Goal: Task Accomplishment & Management: Use online tool/utility

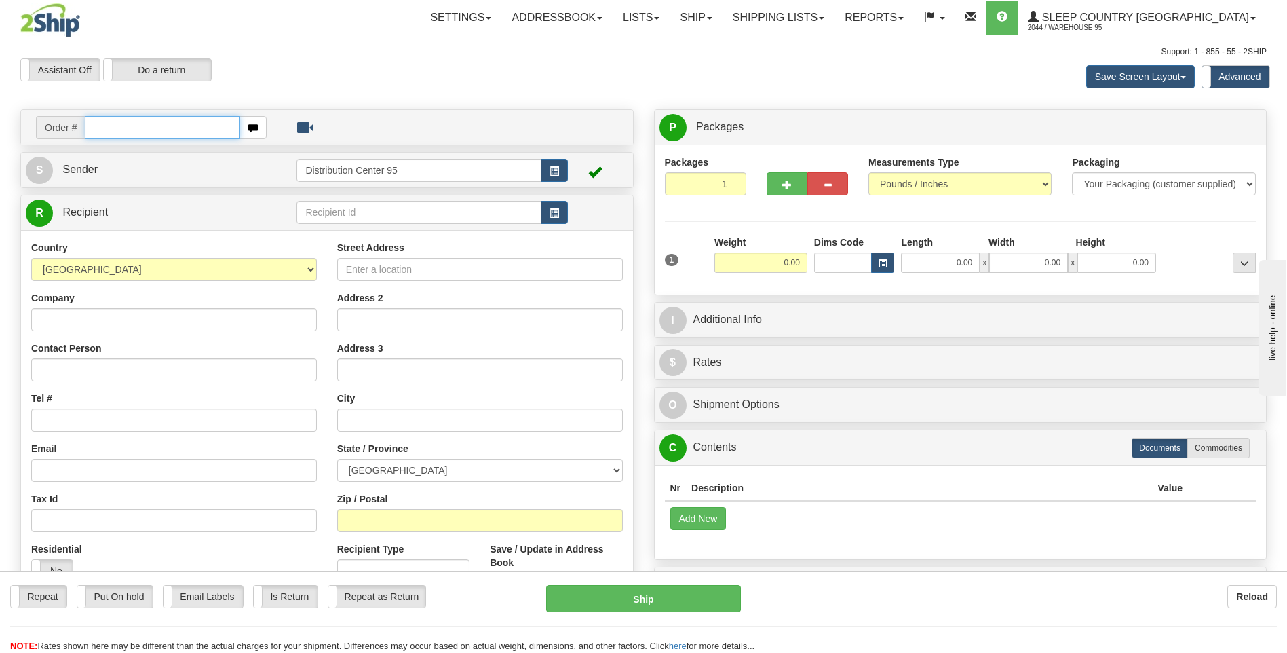
click at [159, 131] on input "text" at bounding box center [162, 127] width 155 height 23
type input "9000I156194"
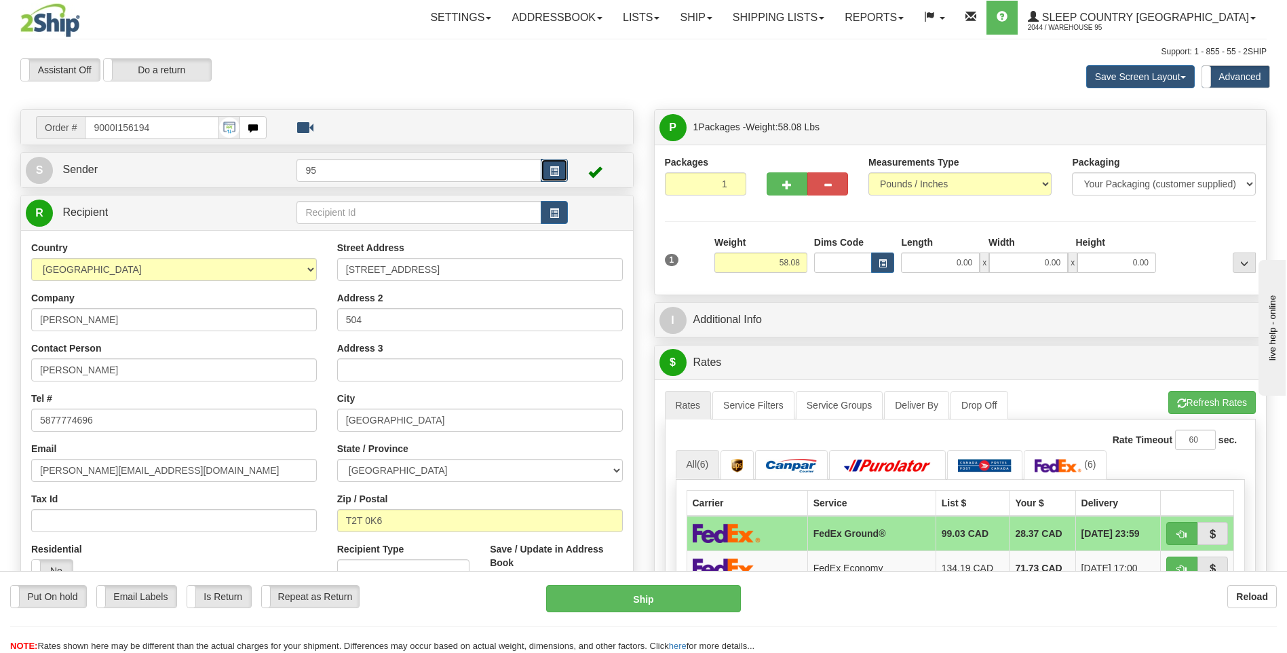
click at [549, 173] on span "button" at bounding box center [553, 171] width 9 height 9
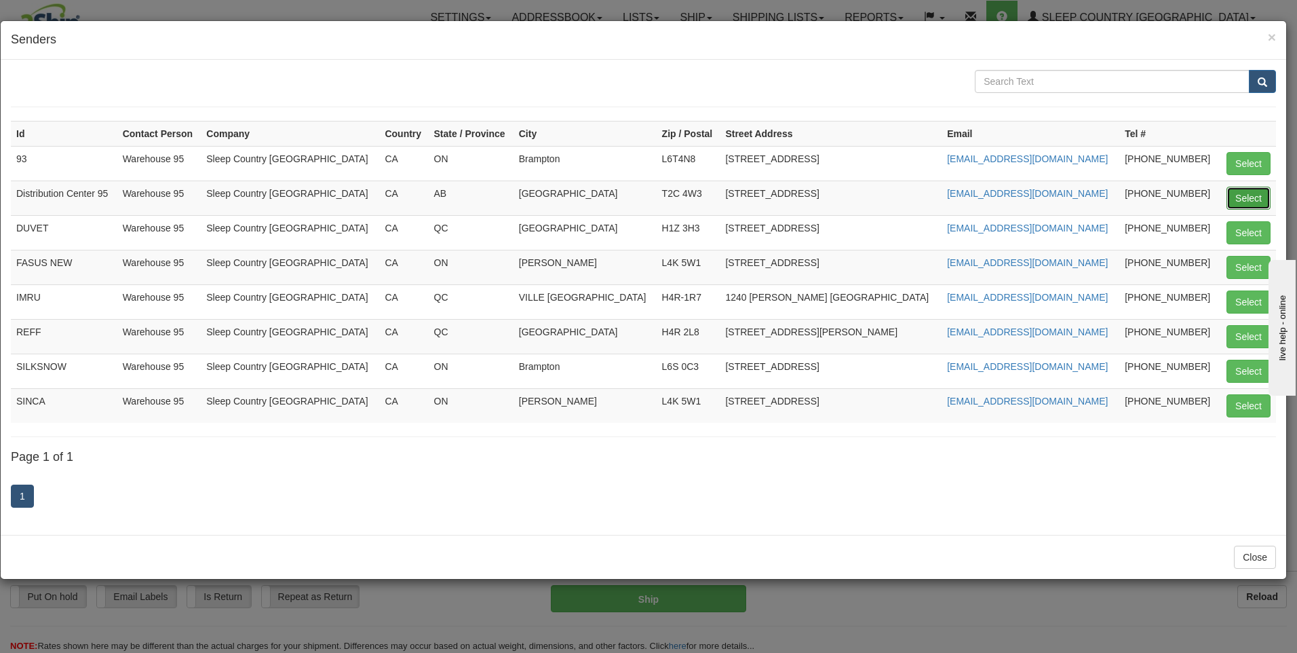
click at [1230, 195] on button "Select" at bounding box center [1248, 198] width 44 height 23
type input "Distribution Center 95"
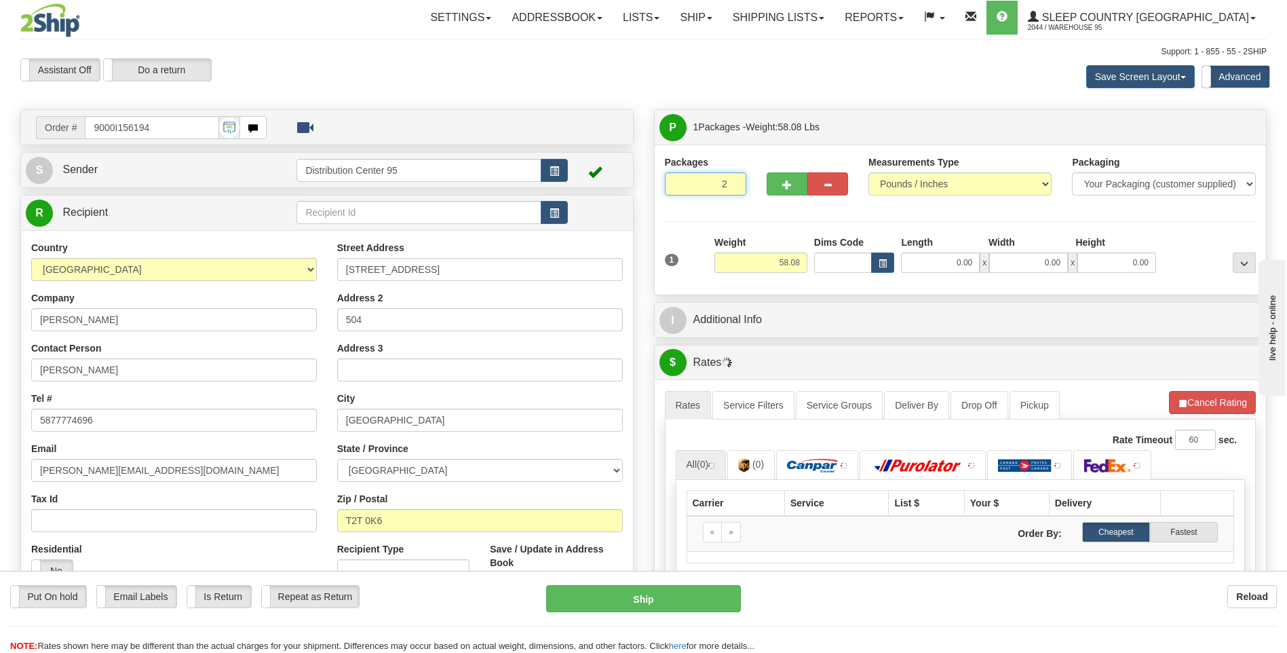
type input "2"
radio input "true"
click at [733, 179] on input "2" at bounding box center [705, 183] width 81 height 23
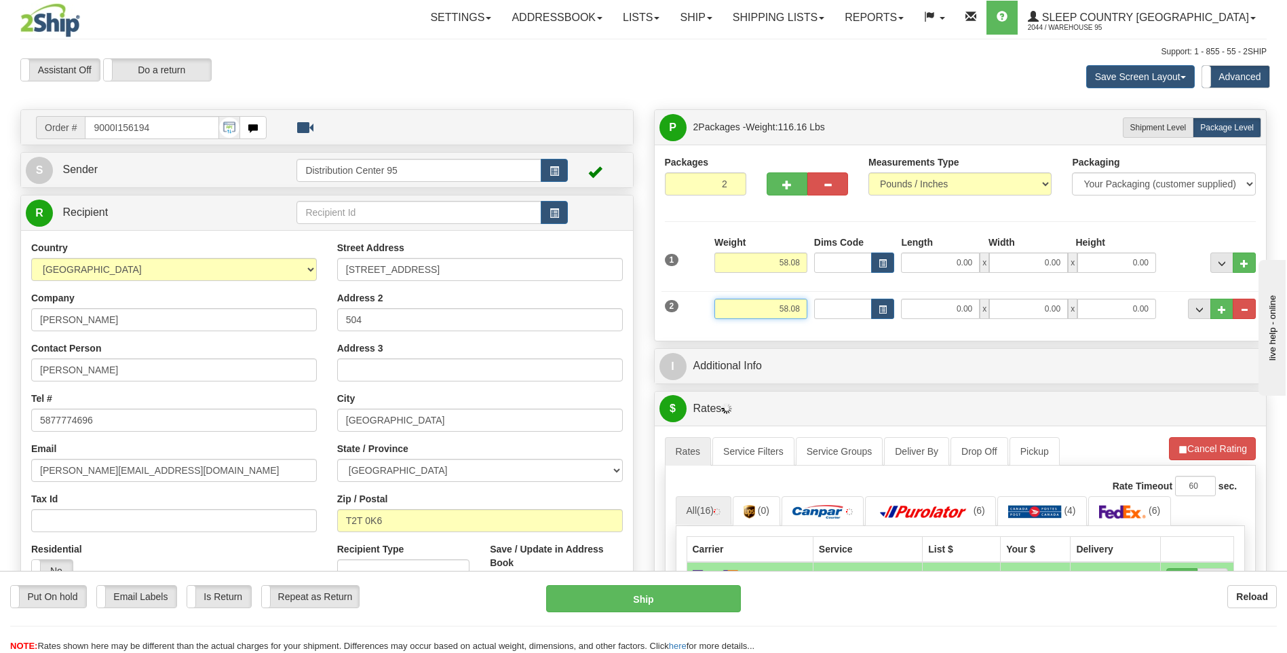
click at [802, 305] on input "58.08" at bounding box center [760, 308] width 93 height 20
type input "5"
type input "3"
click at [953, 266] on input "0.00" at bounding box center [940, 262] width 79 height 20
type input "3.00"
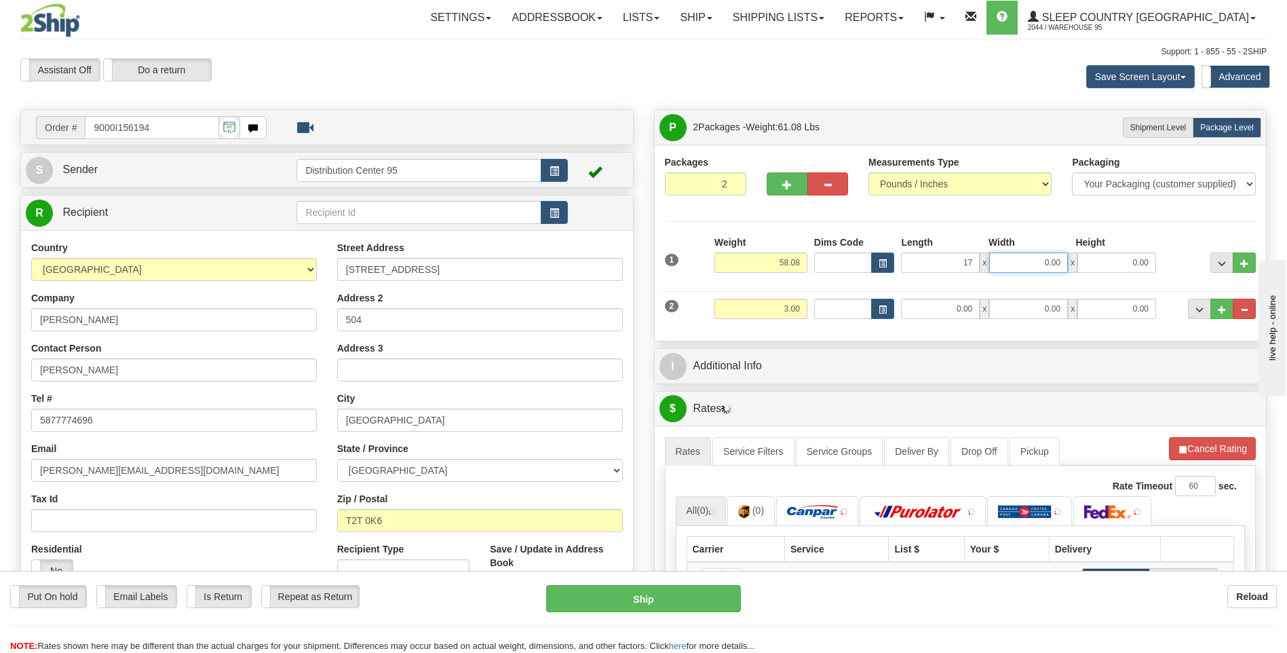
type input "17.00"
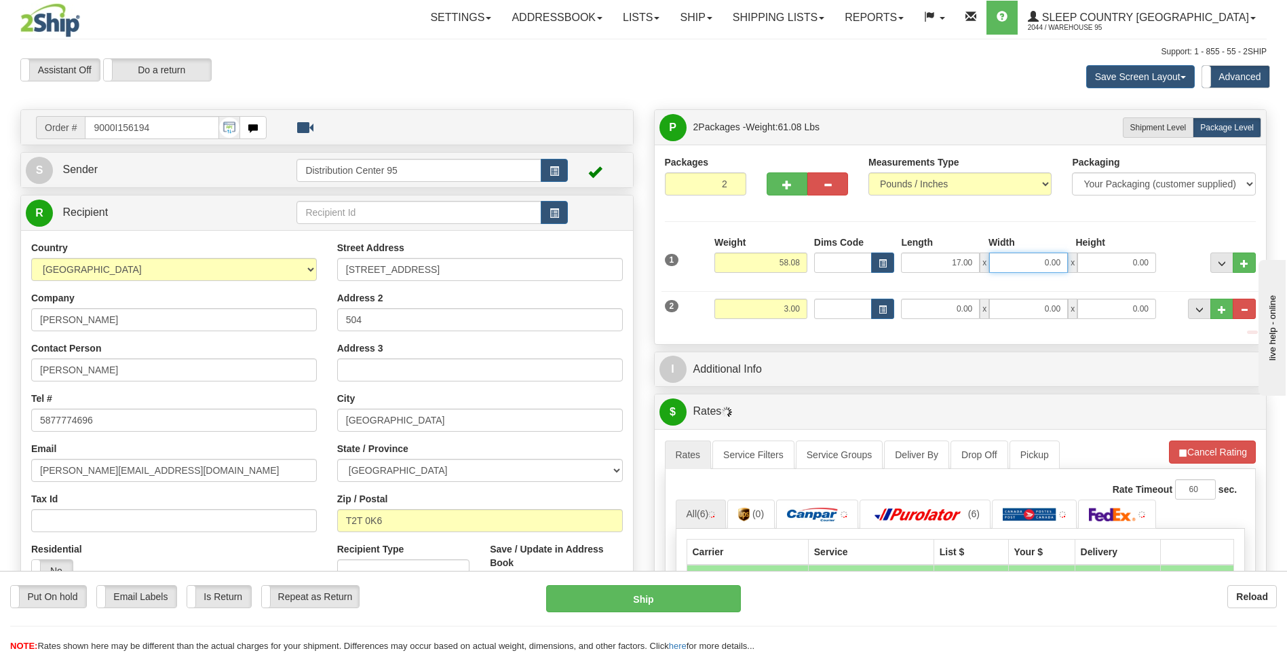
click at [1001, 269] on input "0.00" at bounding box center [1028, 262] width 79 height 20
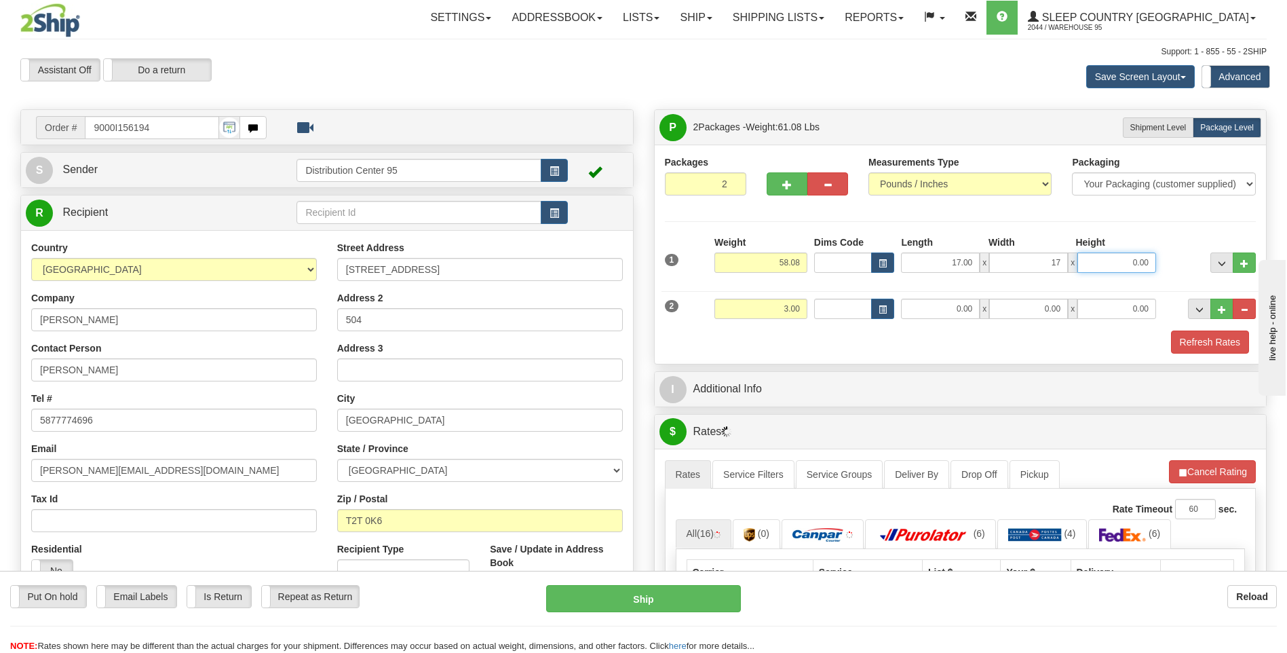
type input "17.00"
click at [1091, 263] on input "0.00" at bounding box center [1116, 262] width 79 height 20
type input "41.00"
click at [895, 345] on div "Refresh Rates" at bounding box center [960, 341] width 598 height 23
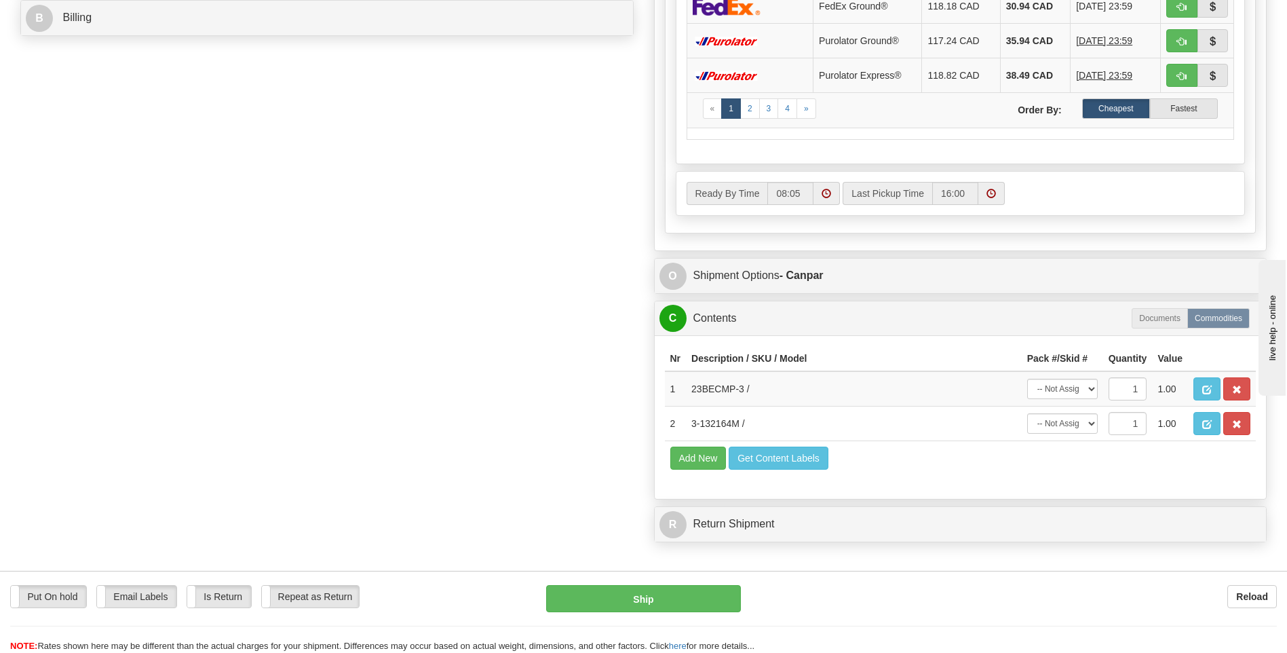
scroll to position [746, 0]
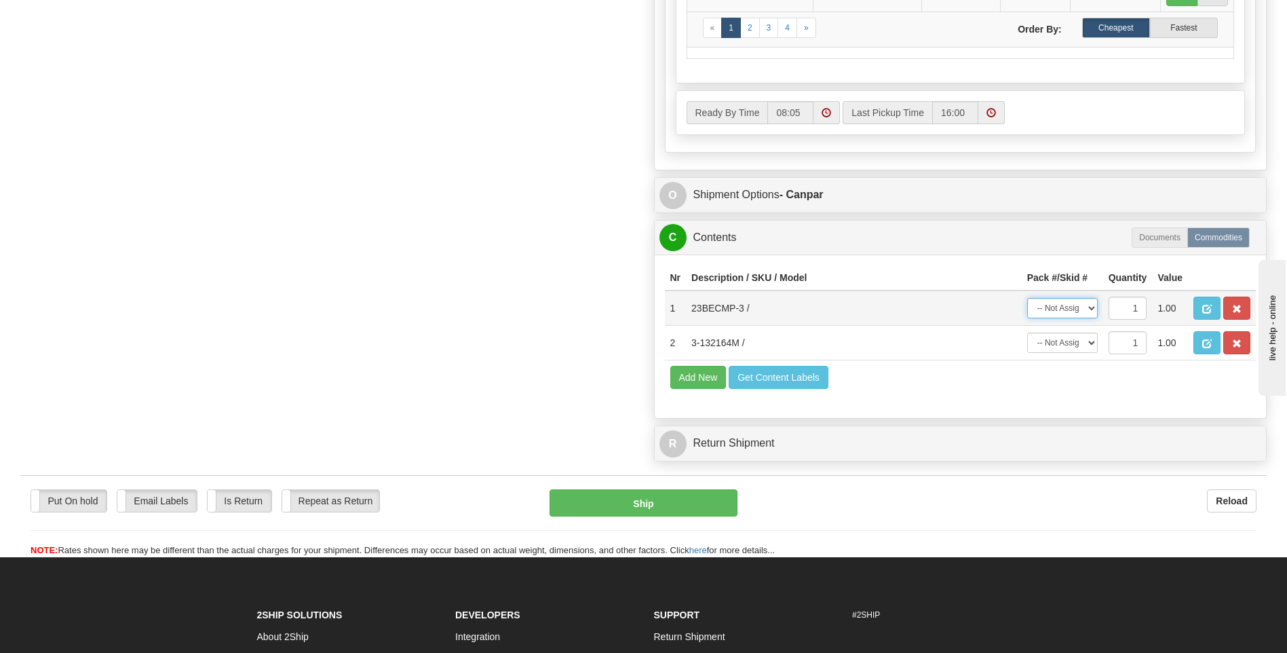
click at [1032, 301] on select "-- Not Assigned -- Package 1 Package 2" at bounding box center [1062, 308] width 71 height 20
select select "1"
click at [1027, 298] on select "-- Not Assigned -- Package 1 Package 2" at bounding box center [1062, 308] width 71 height 20
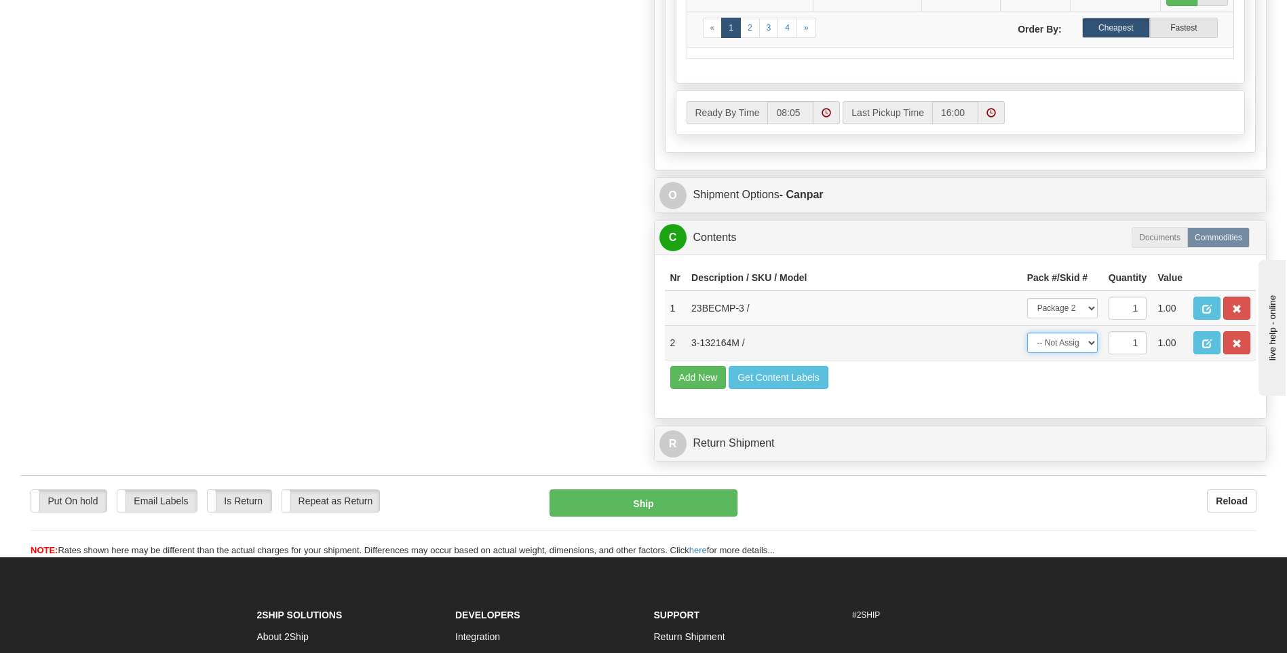
click at [1058, 353] on select "-- Not Assigned -- Package 1 Package 2" at bounding box center [1062, 342] width 71 height 20
select select "0"
click at [1027, 332] on select "-- Not Assigned -- Package 1 Package 2" at bounding box center [1062, 342] width 71 height 20
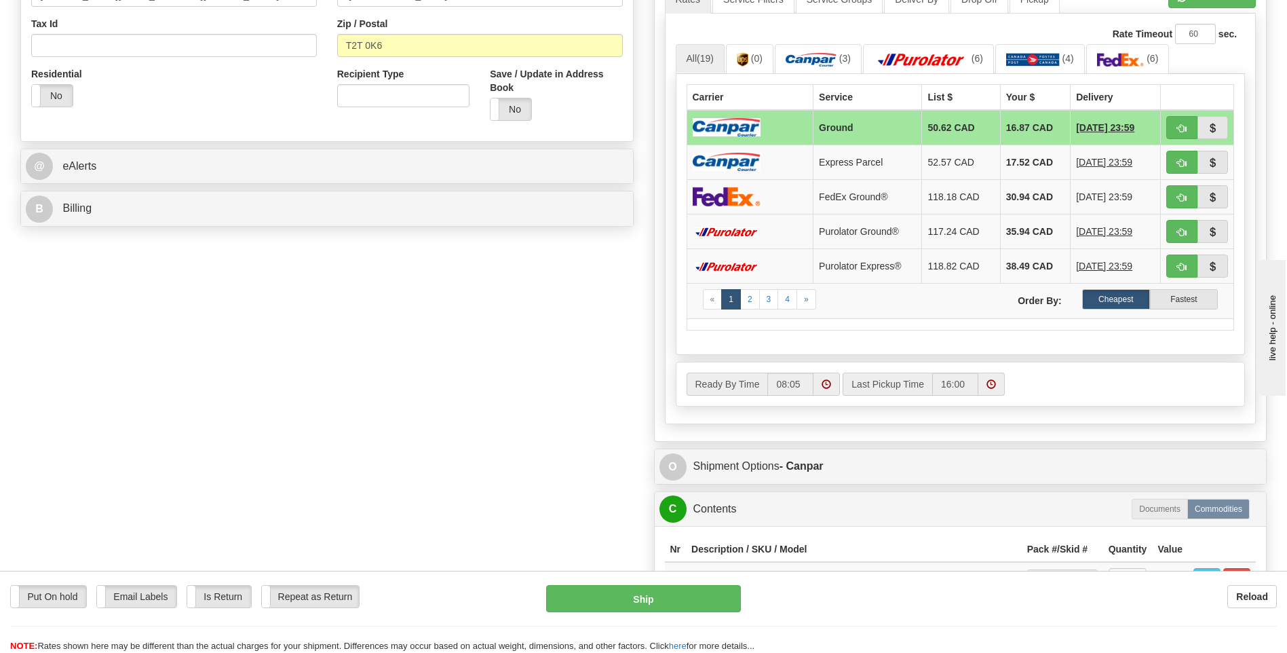
scroll to position [543, 0]
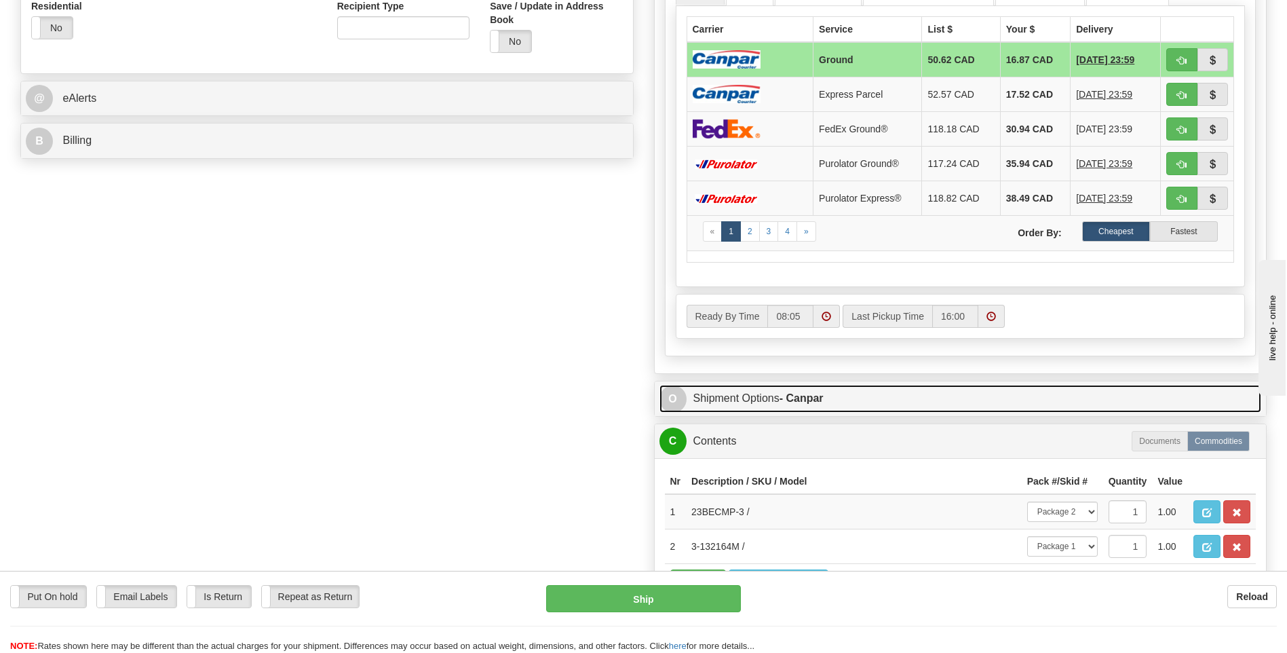
click at [796, 392] on strong "- Canpar" at bounding box center [801, 398] width 44 height 12
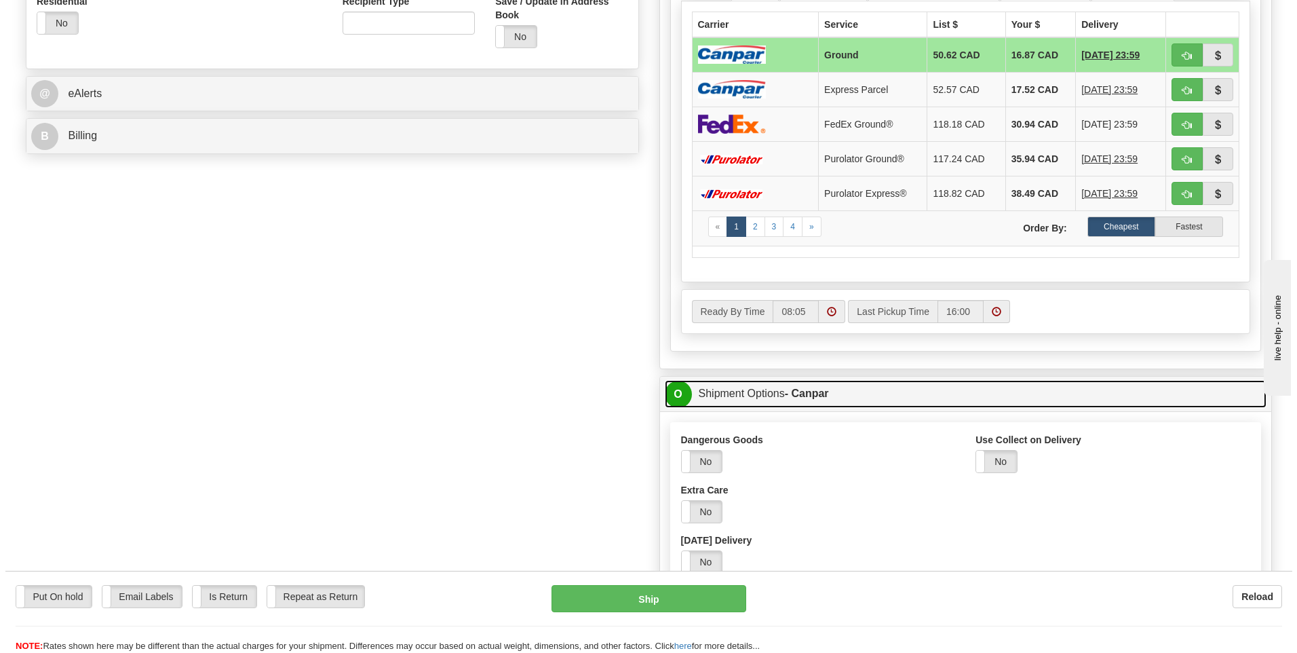
scroll to position [814, 0]
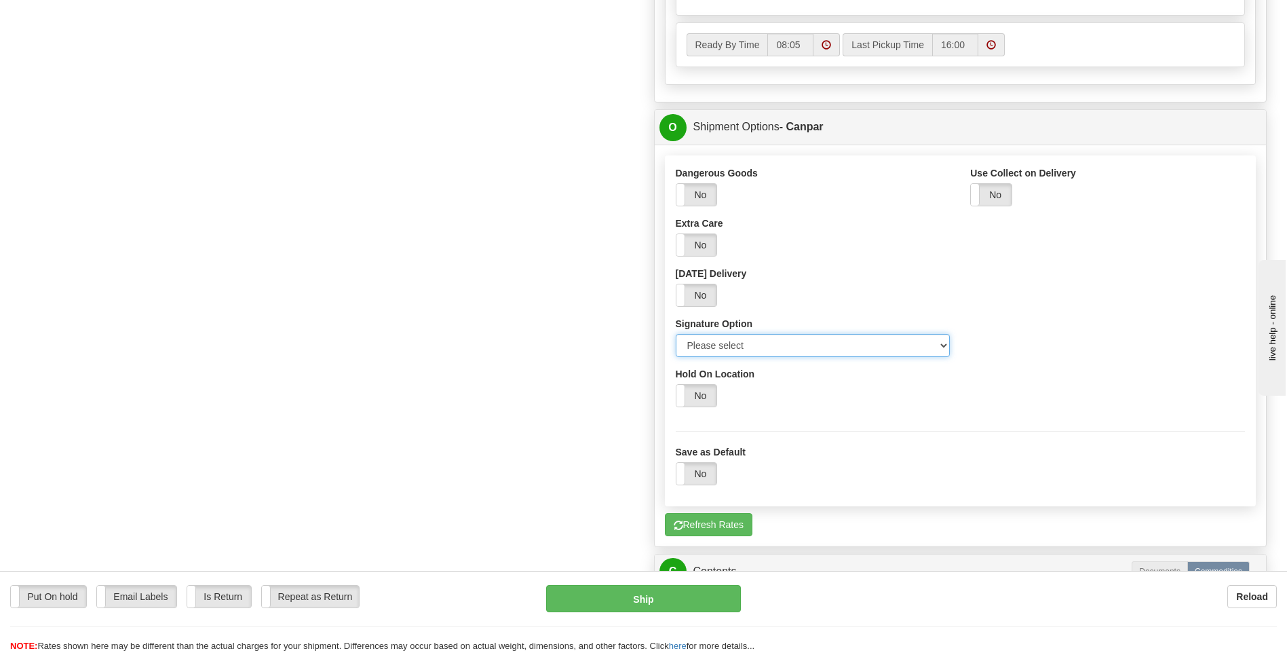
click at [796, 351] on select "Please select No Signature Required Signature Required Adult Signature" at bounding box center [813, 345] width 275 height 23
select select "2"
click at [676, 334] on select "Please select No Signature Required Signature Required Adult Signature" at bounding box center [813, 345] width 275 height 23
click at [694, 595] on button "Ship" at bounding box center [643, 598] width 194 height 27
type input "1"
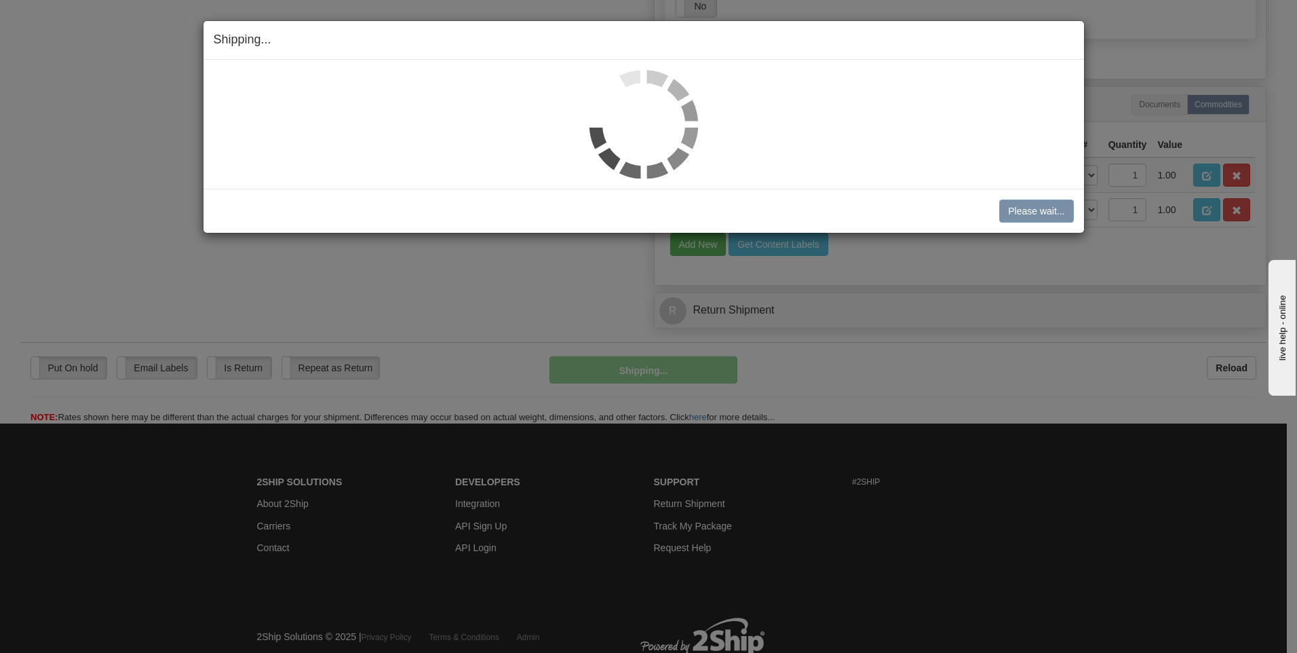
scroll to position [733, 0]
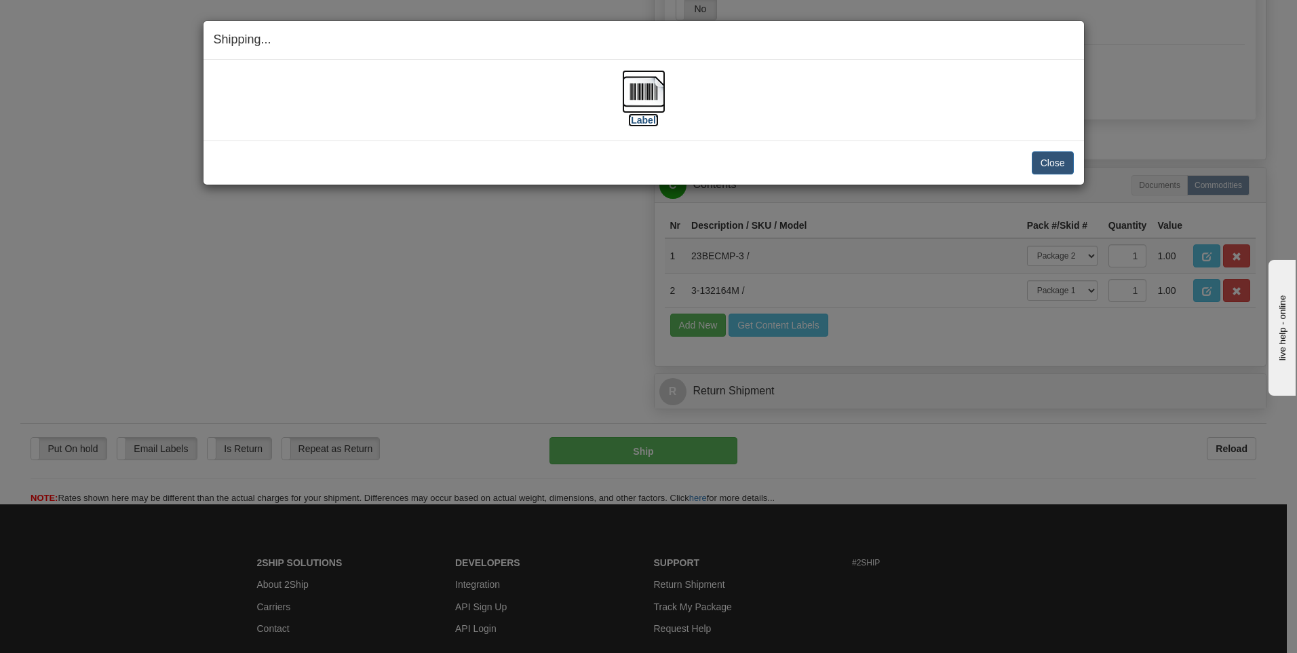
click at [645, 121] on label "[Label]" at bounding box center [643, 120] width 31 height 14
click at [1045, 157] on button "Close" at bounding box center [1053, 162] width 42 height 23
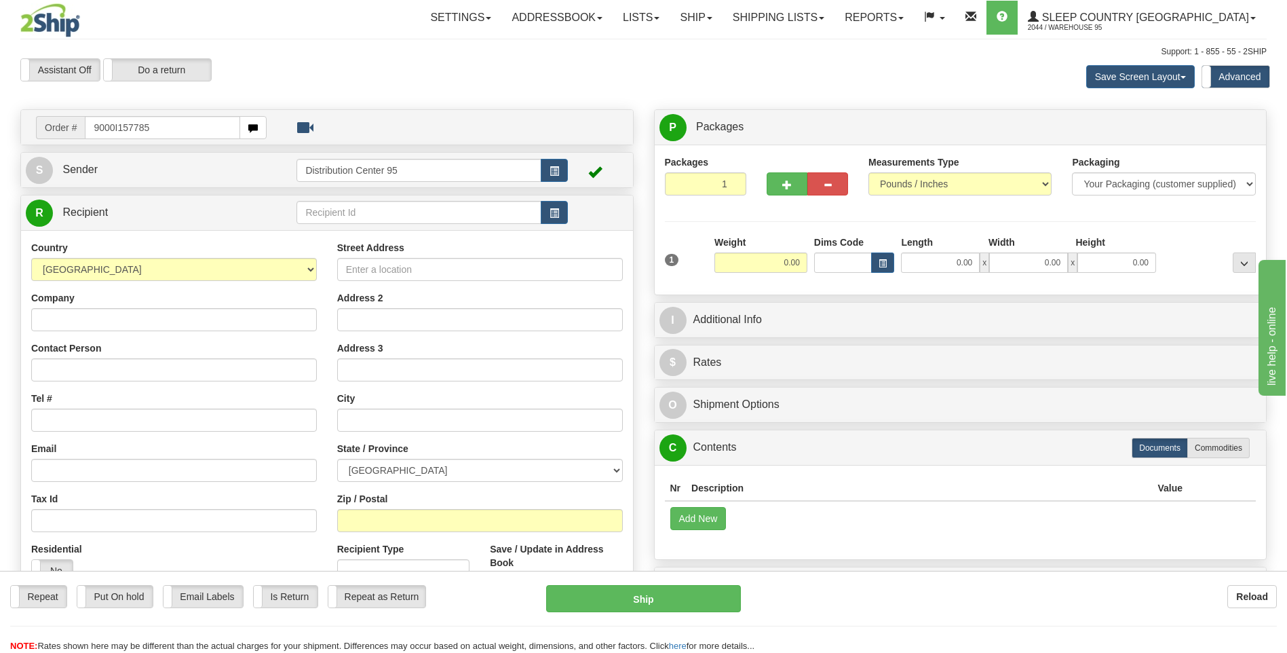
type input "9000I157785"
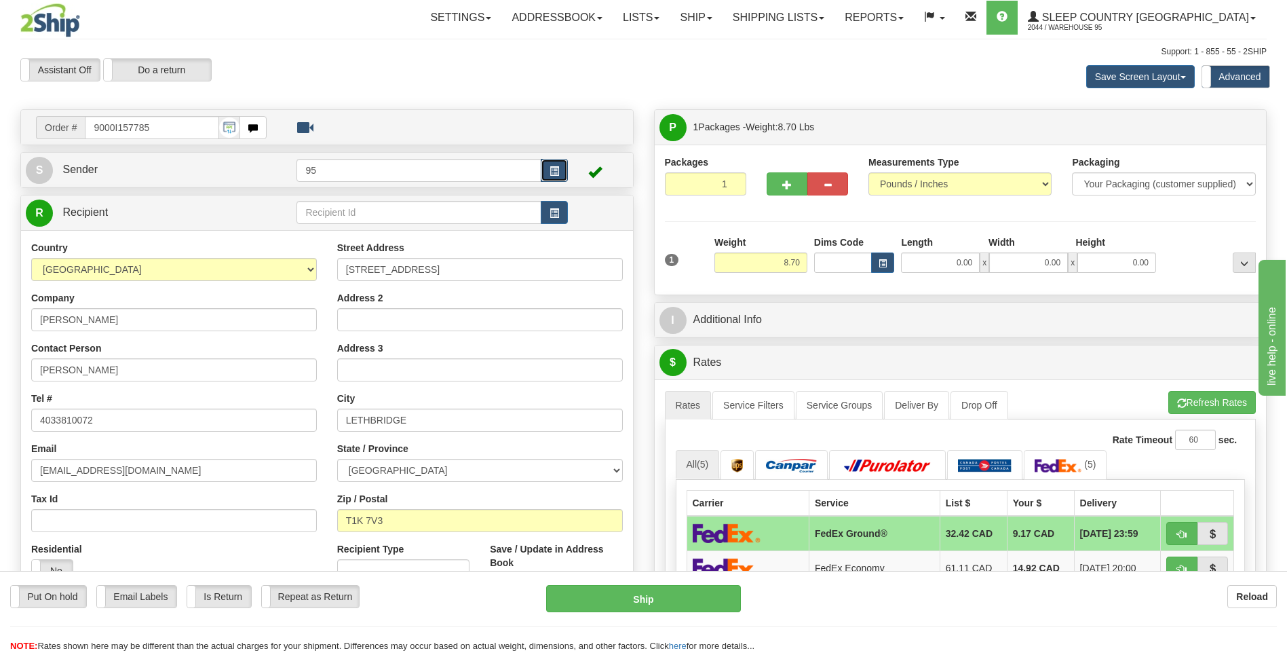
click at [561, 163] on button "button" at bounding box center [554, 170] width 27 height 23
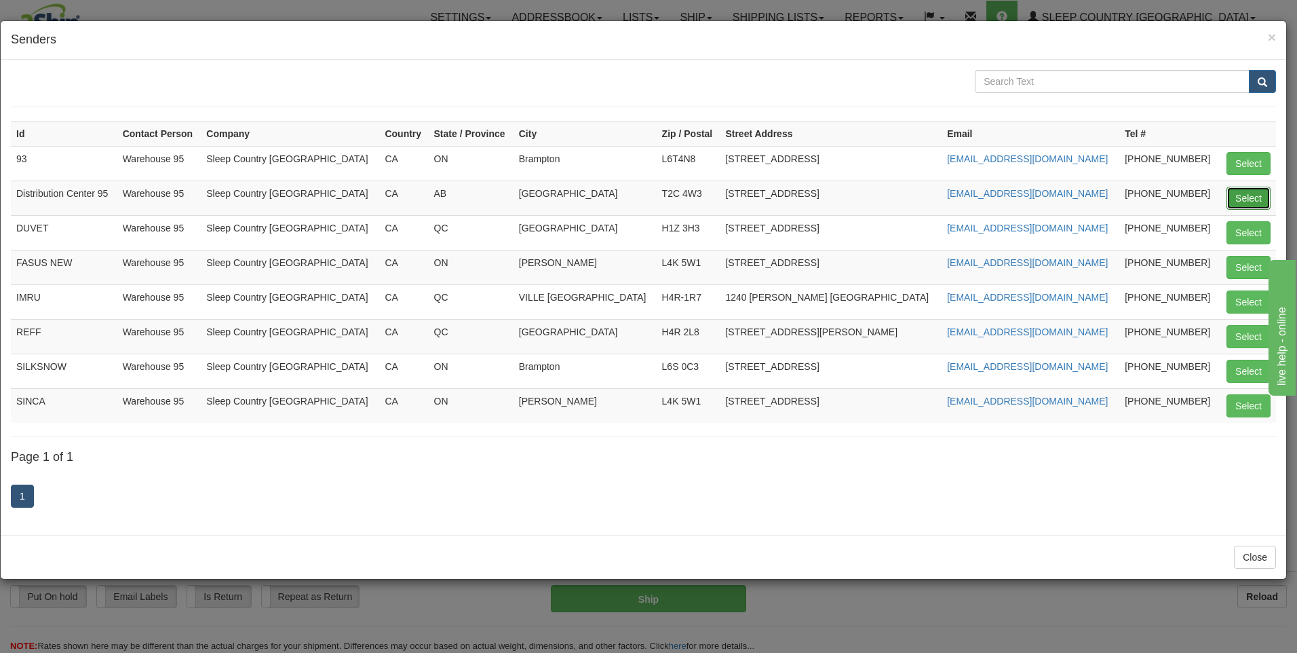
click at [1235, 196] on button "Select" at bounding box center [1248, 198] width 44 height 23
type input "Distribution Center 95"
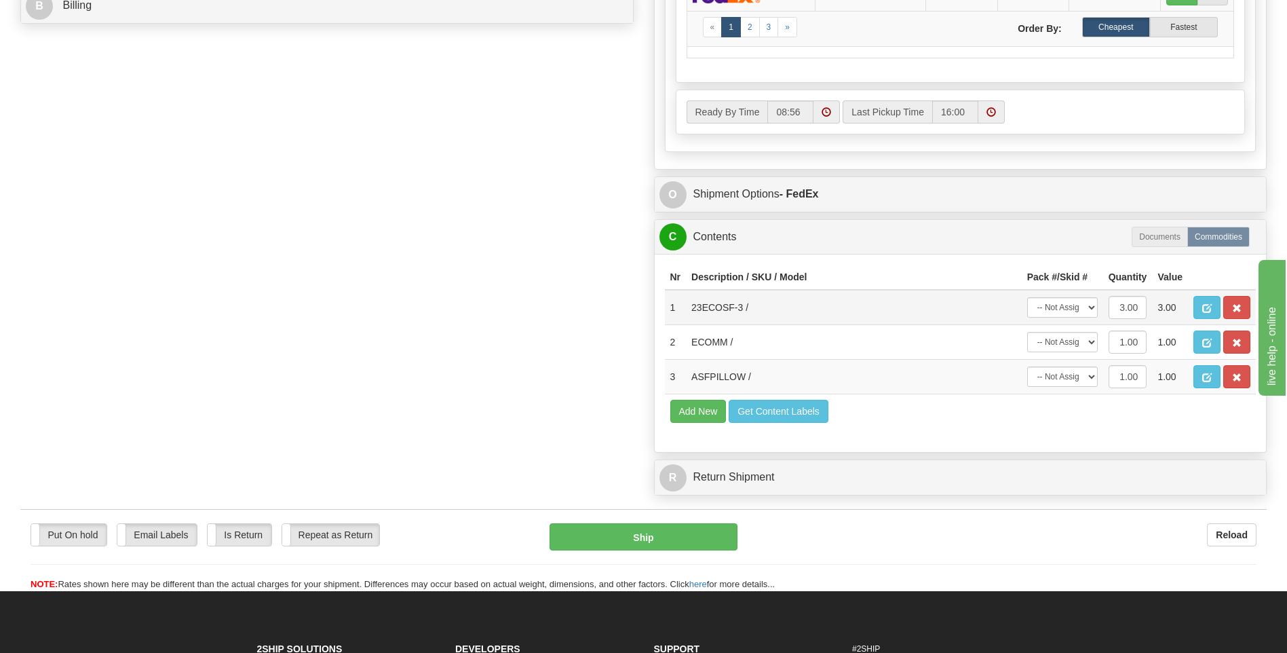
scroll to position [678, 0]
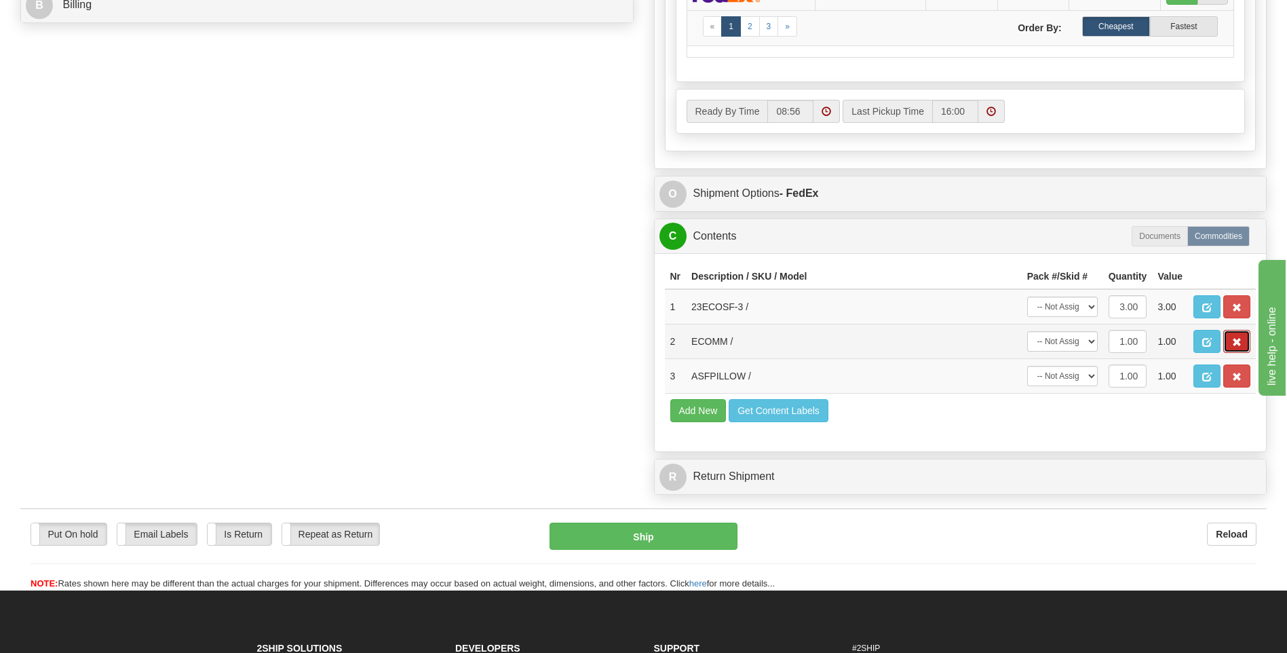
click at [1244, 348] on button "button" at bounding box center [1236, 341] width 27 height 23
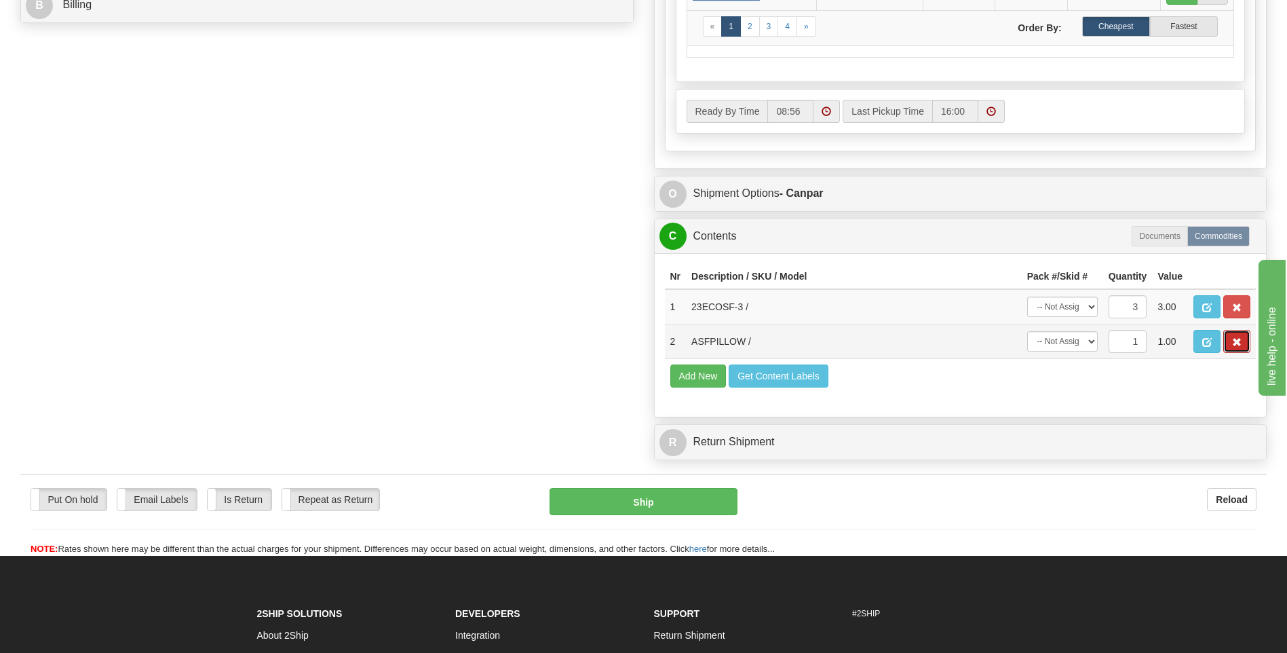
click at [1243, 346] on button "button" at bounding box center [1236, 341] width 27 height 23
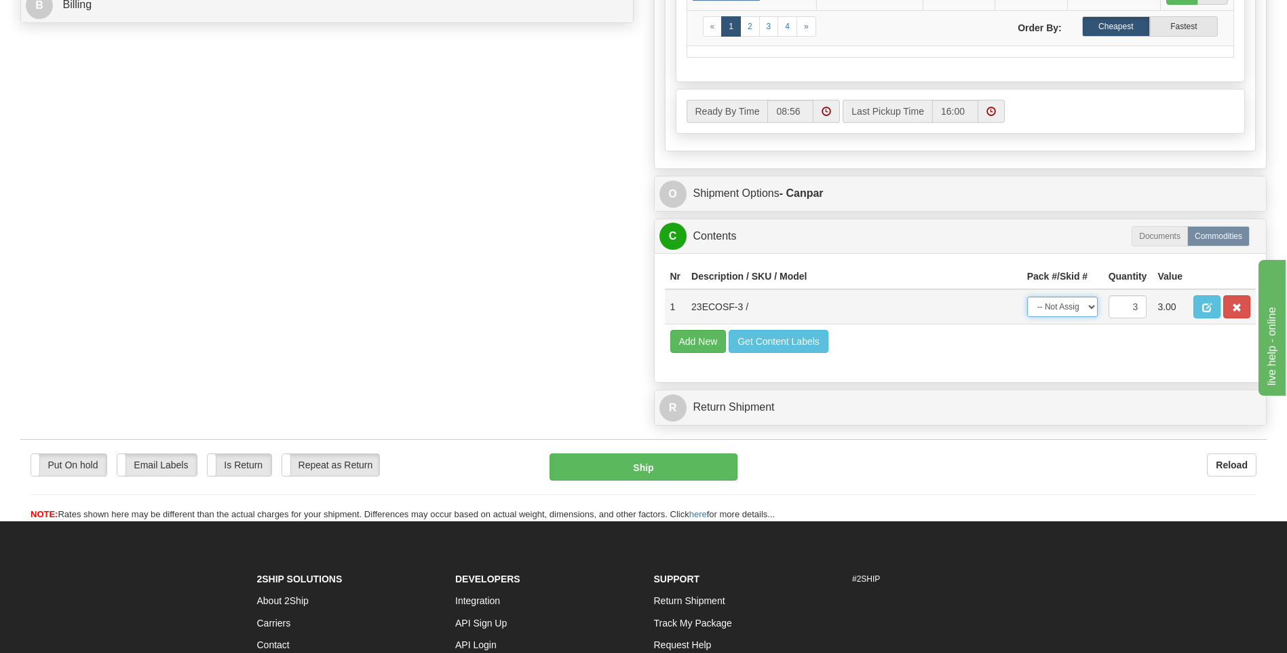
click at [1064, 308] on select "-- Not Assigned -- Package 1" at bounding box center [1062, 306] width 71 height 20
select select "0"
click at [1027, 296] on select "-- Not Assigned -- Package 1" at bounding box center [1062, 306] width 71 height 20
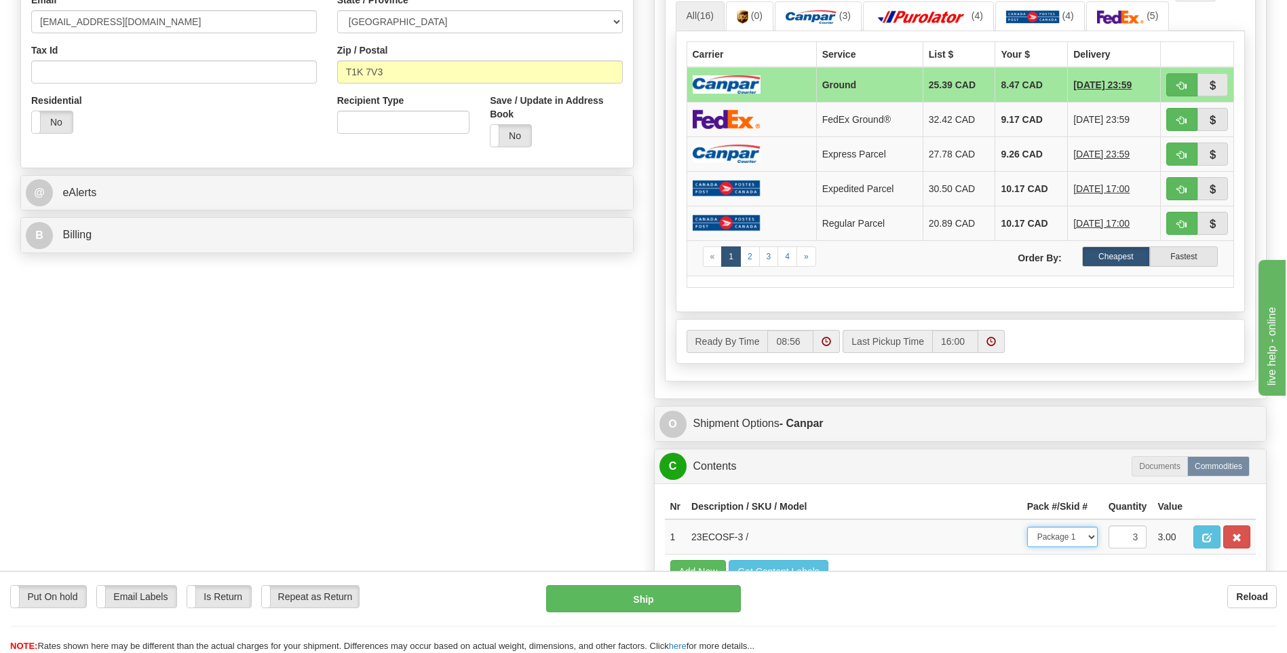
scroll to position [475, 0]
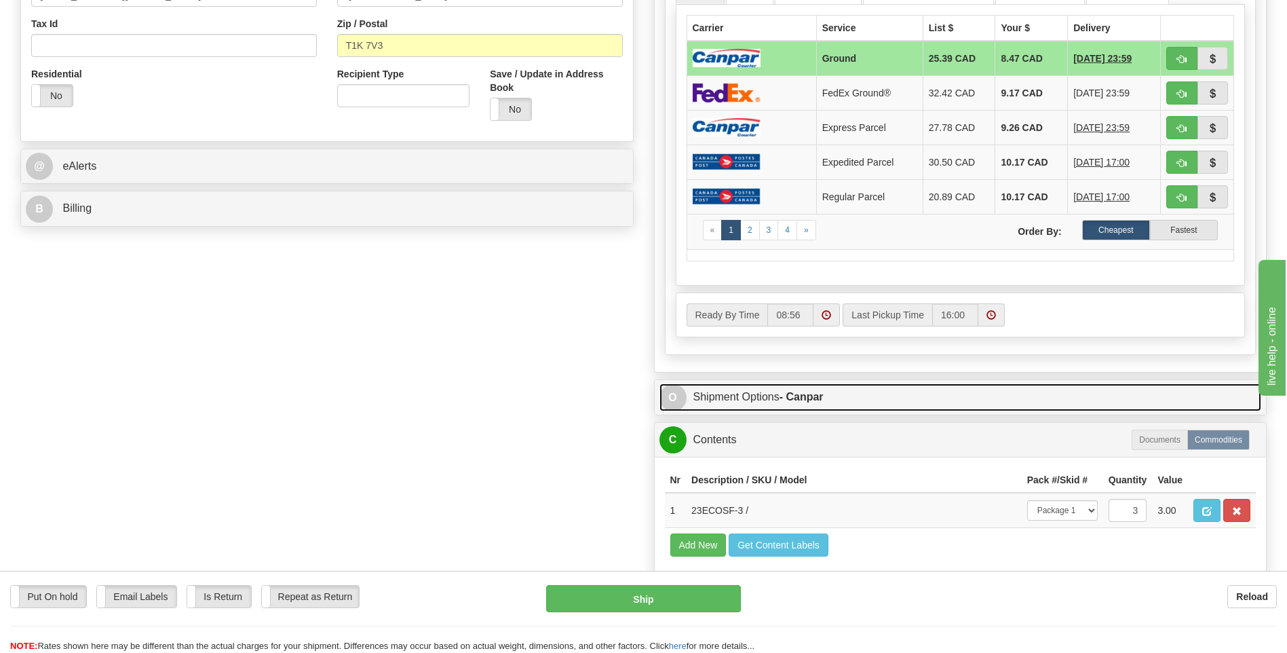
click at [822, 386] on link "O Shipment Options - Canpar" at bounding box center [960, 397] width 602 height 28
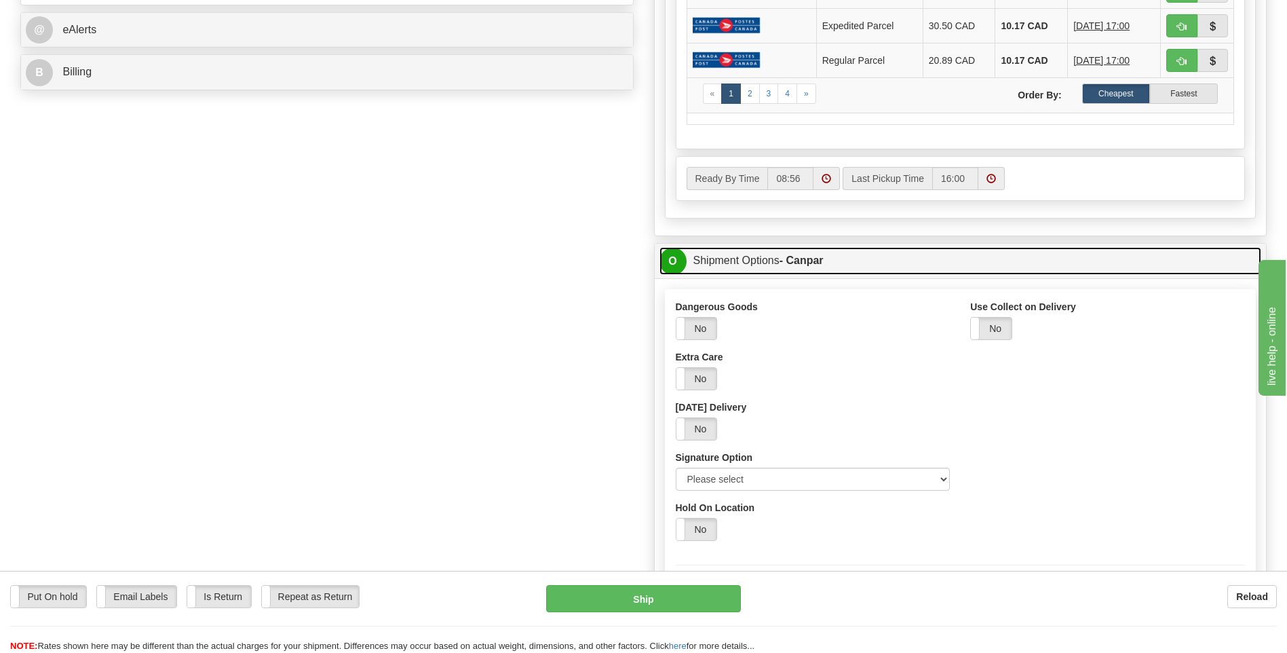
scroll to position [678, 0]
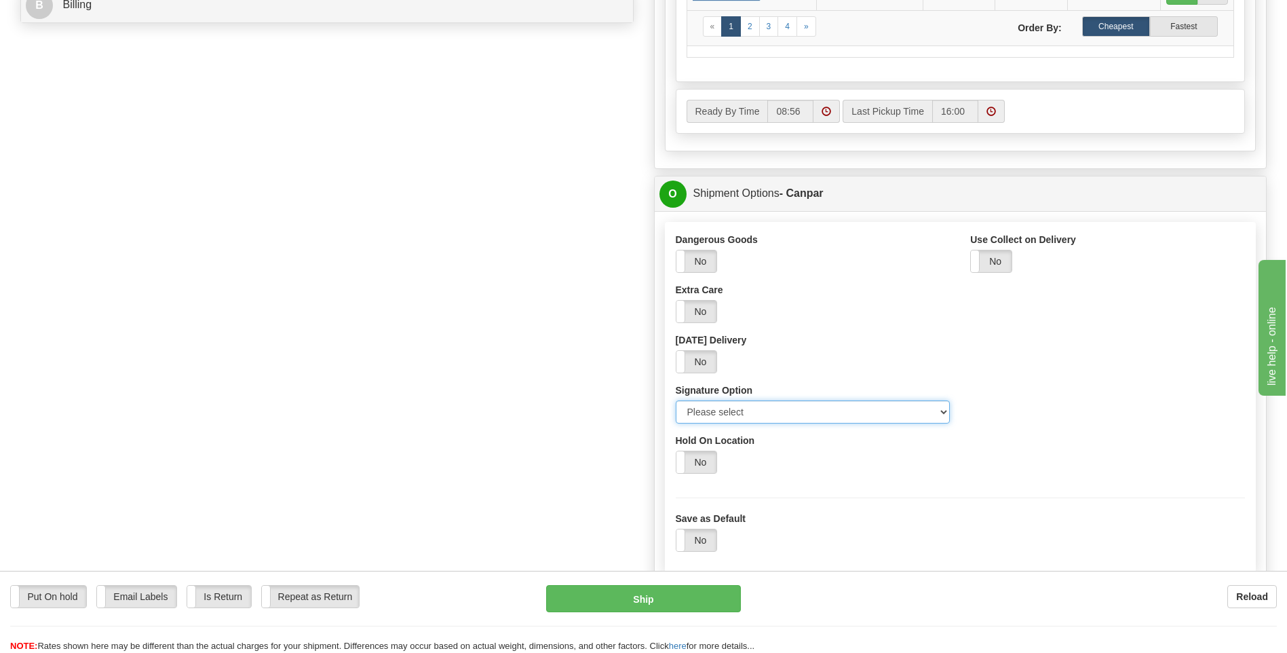
click at [784, 410] on select "Please select No Signature Required Signature Required Adult Signature" at bounding box center [813, 411] width 275 height 23
select select "2"
click at [676, 400] on select "Please select No Signature Required Signature Required Adult Signature" at bounding box center [813, 411] width 275 height 23
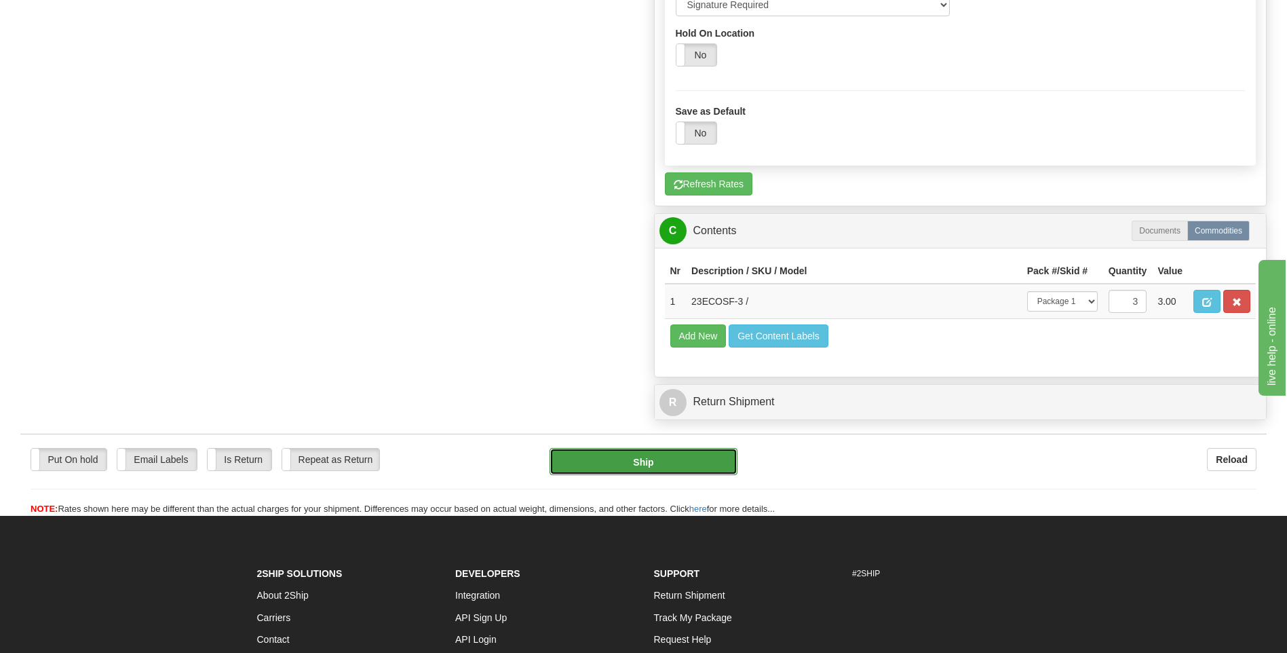
click at [686, 464] on button "Ship" at bounding box center [642, 461] width 187 height 27
type input "1"
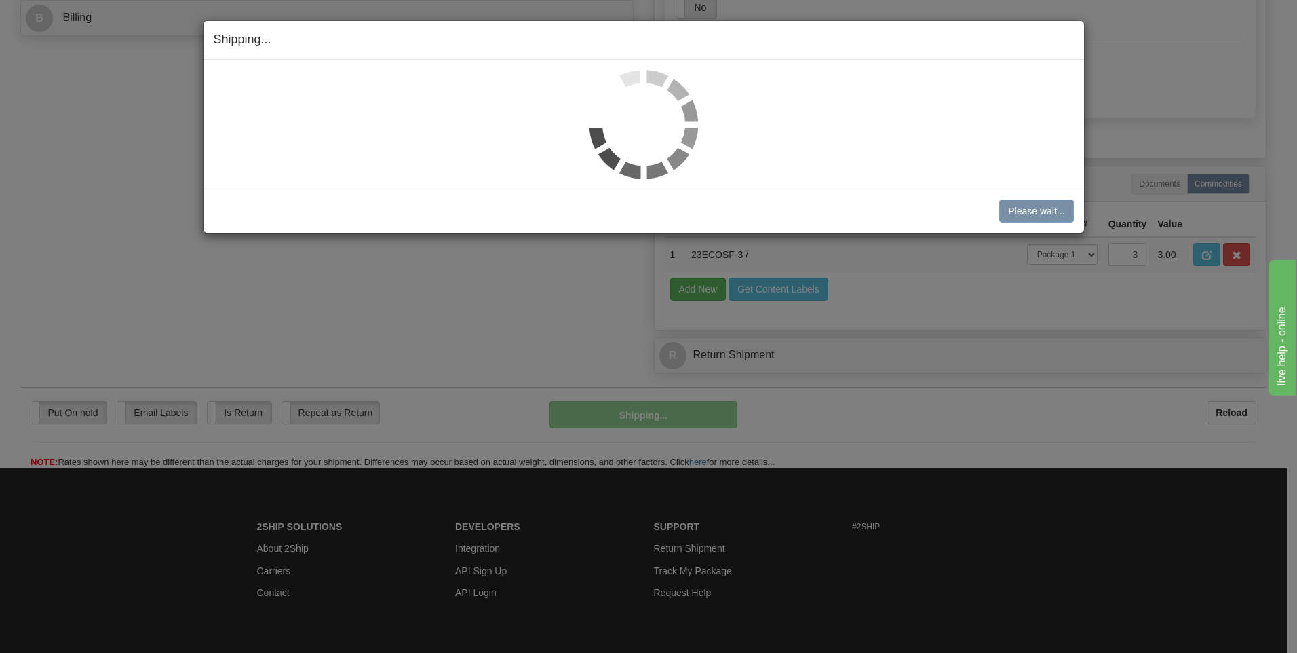
scroll to position [619, 0]
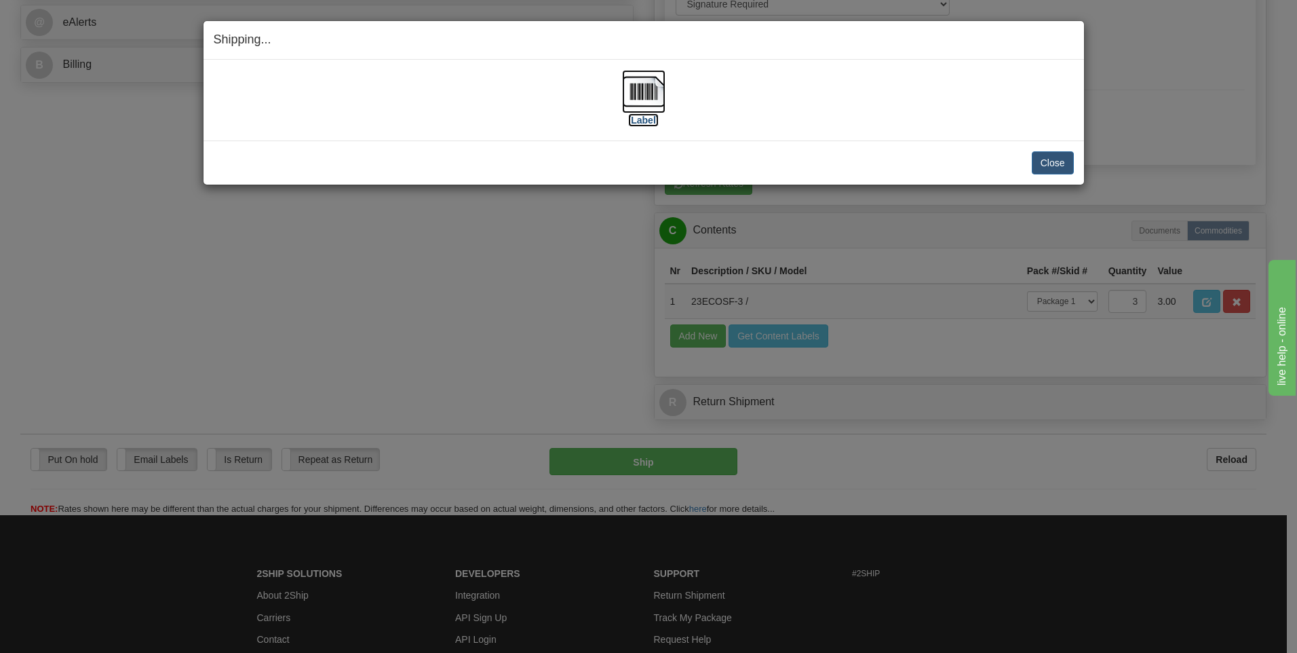
click at [643, 121] on label "[Label]" at bounding box center [643, 120] width 31 height 14
click at [1063, 151] on button "Close" at bounding box center [1053, 162] width 42 height 23
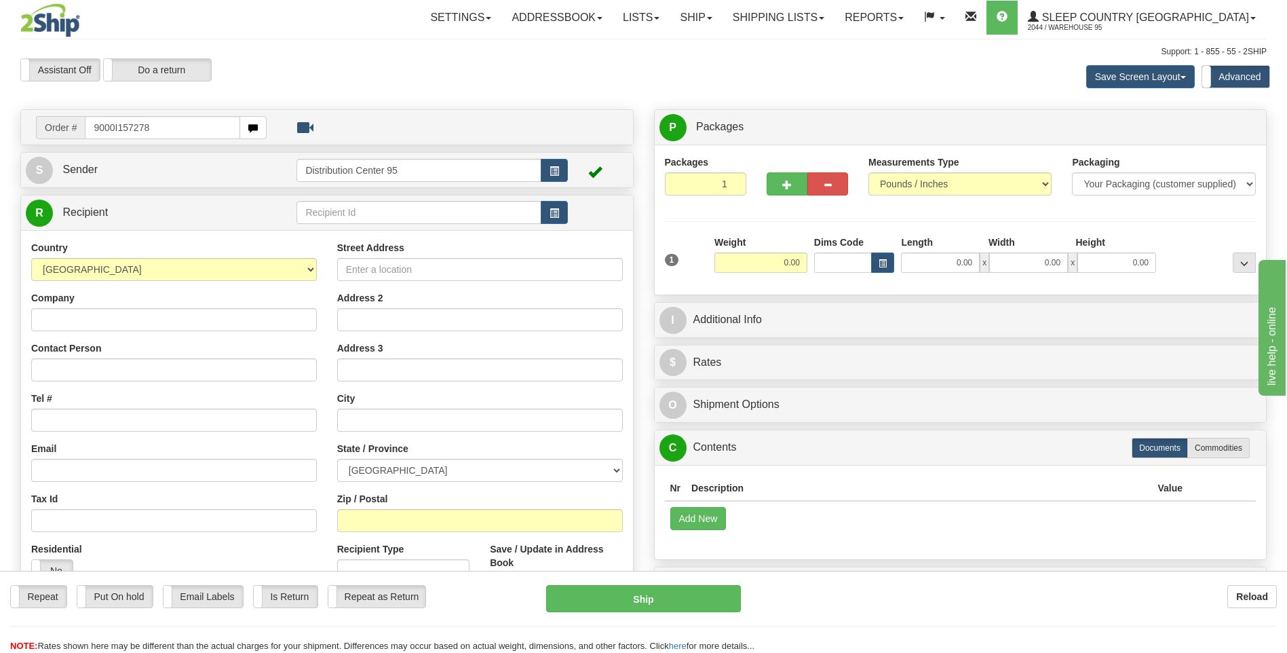
type input "9000I157278"
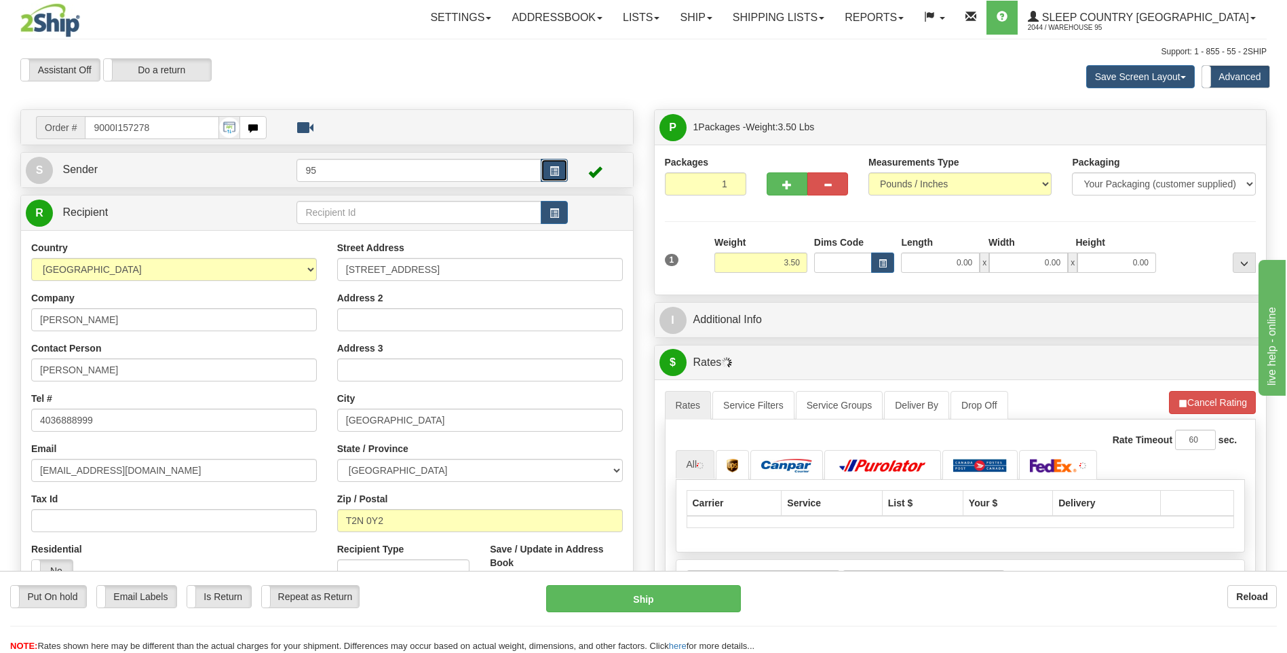
click at [563, 174] on button "button" at bounding box center [554, 170] width 27 height 23
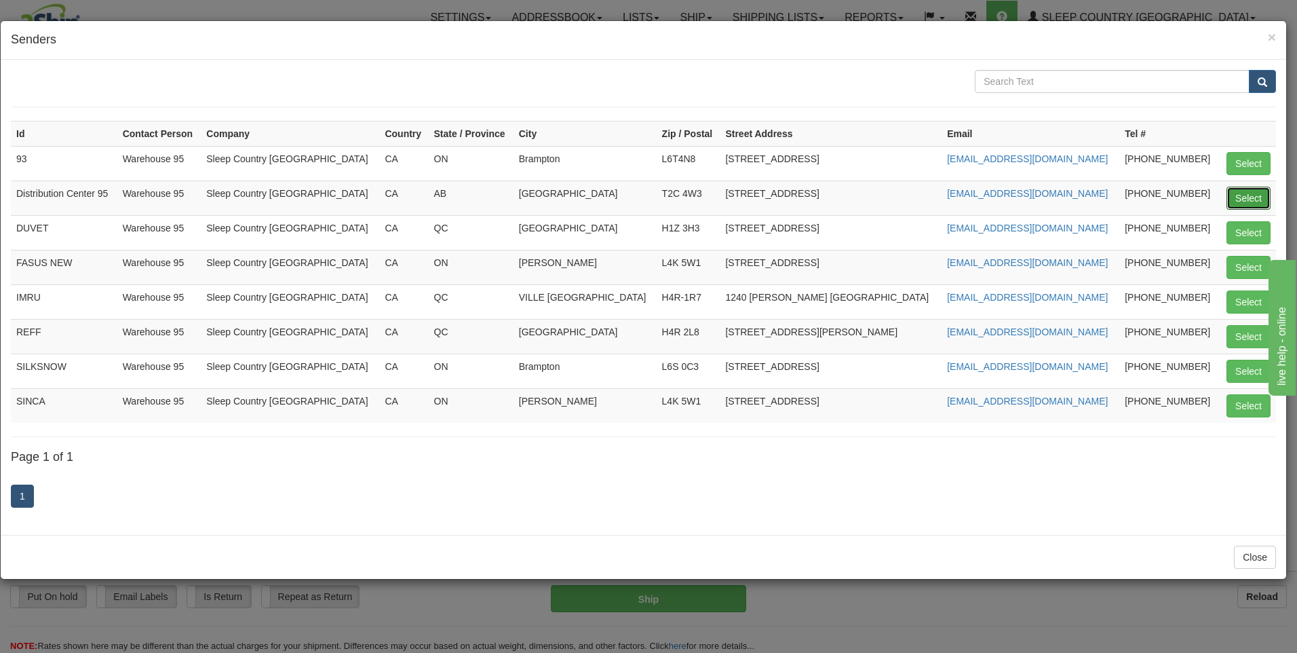
drag, startPoint x: 1233, startPoint y: 196, endPoint x: 1185, endPoint y: 195, distance: 47.5
click at [1233, 196] on button "Select" at bounding box center [1248, 198] width 44 height 23
type input "Distribution Center 95"
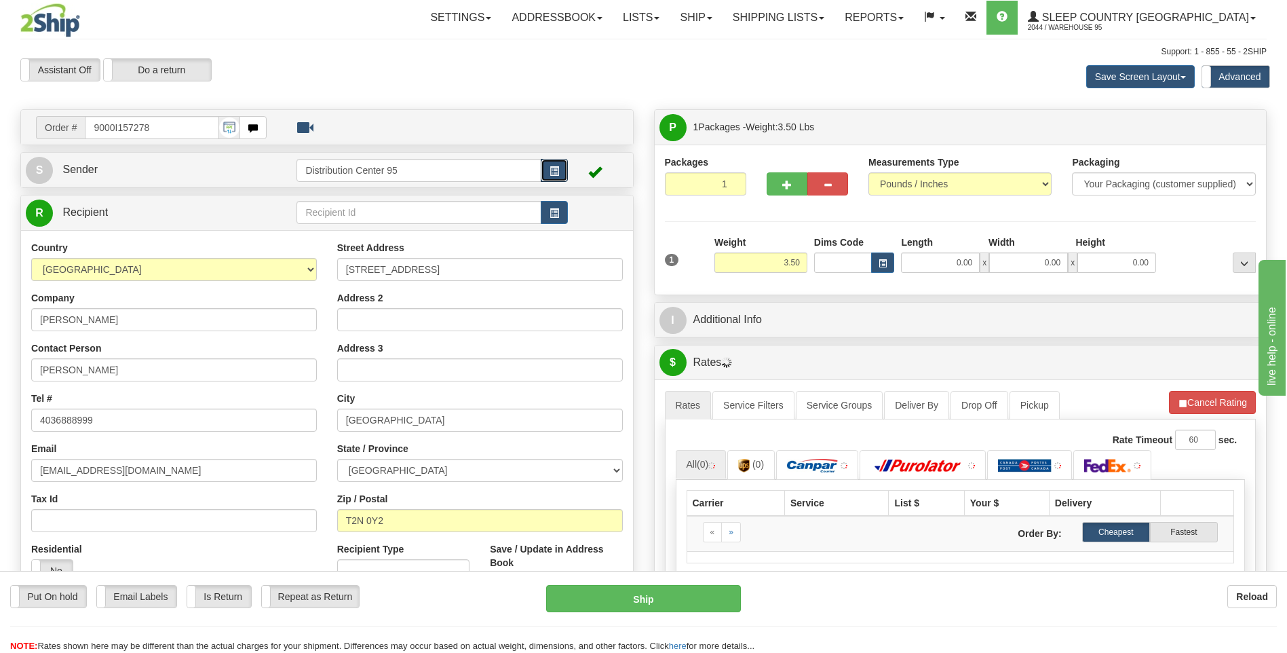
scroll to position [407, 0]
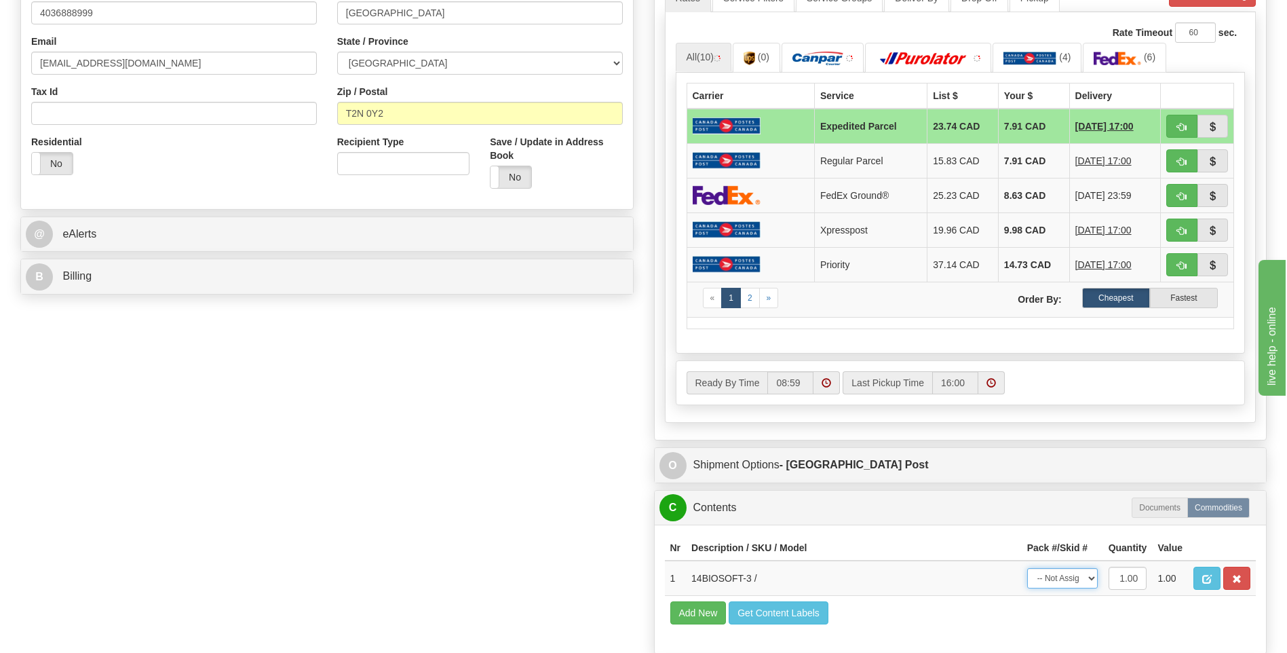
click at [1070, 581] on select "-- Not Assigned -- Package 1" at bounding box center [1062, 578] width 71 height 20
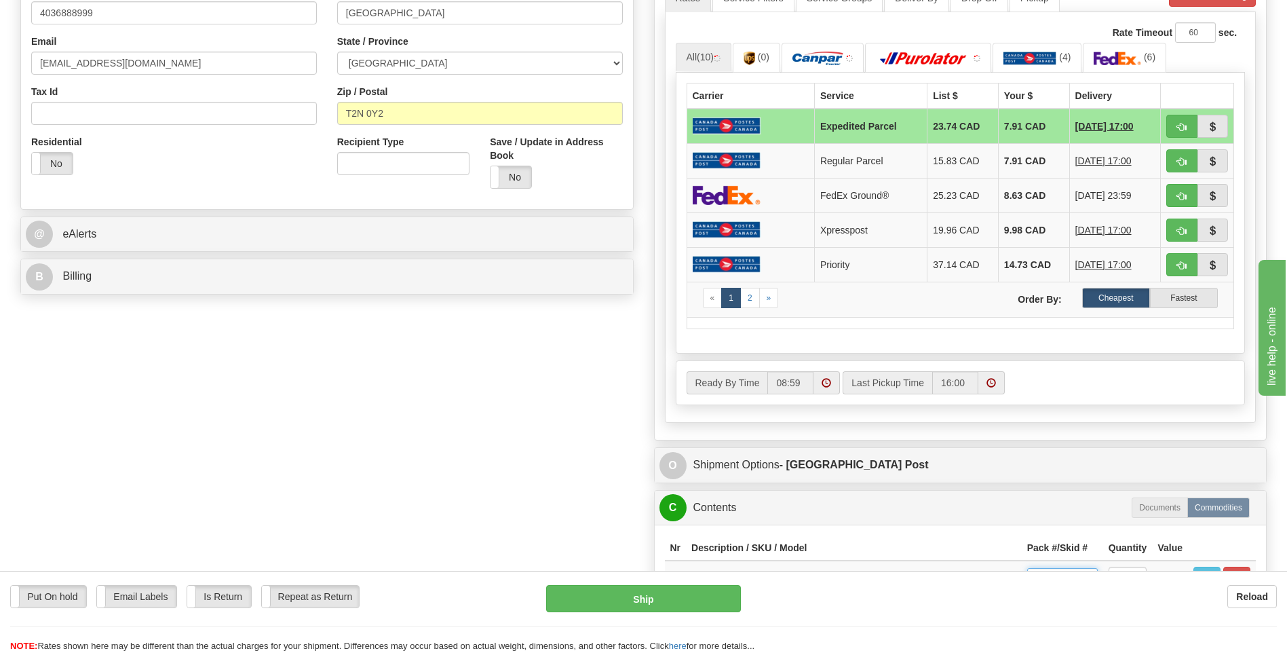
select select "0"
click at [1027, 568] on select "-- Not Assigned -- Package 1" at bounding box center [1062, 578] width 71 height 20
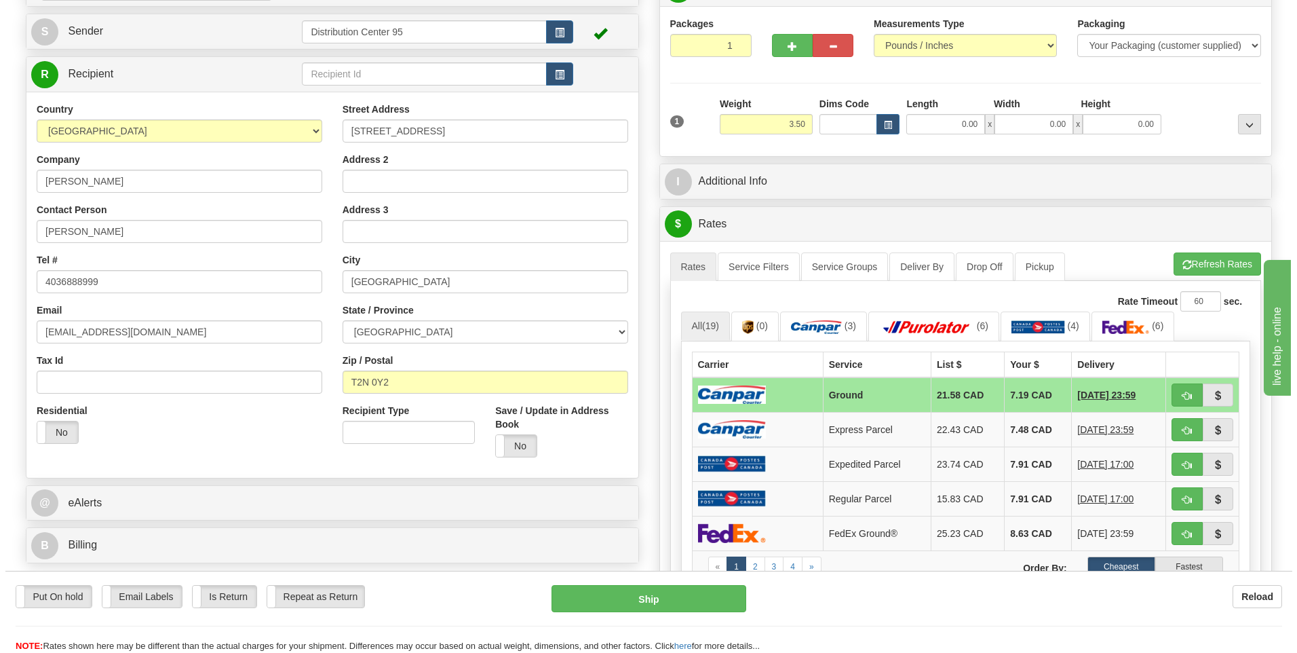
scroll to position [136, 0]
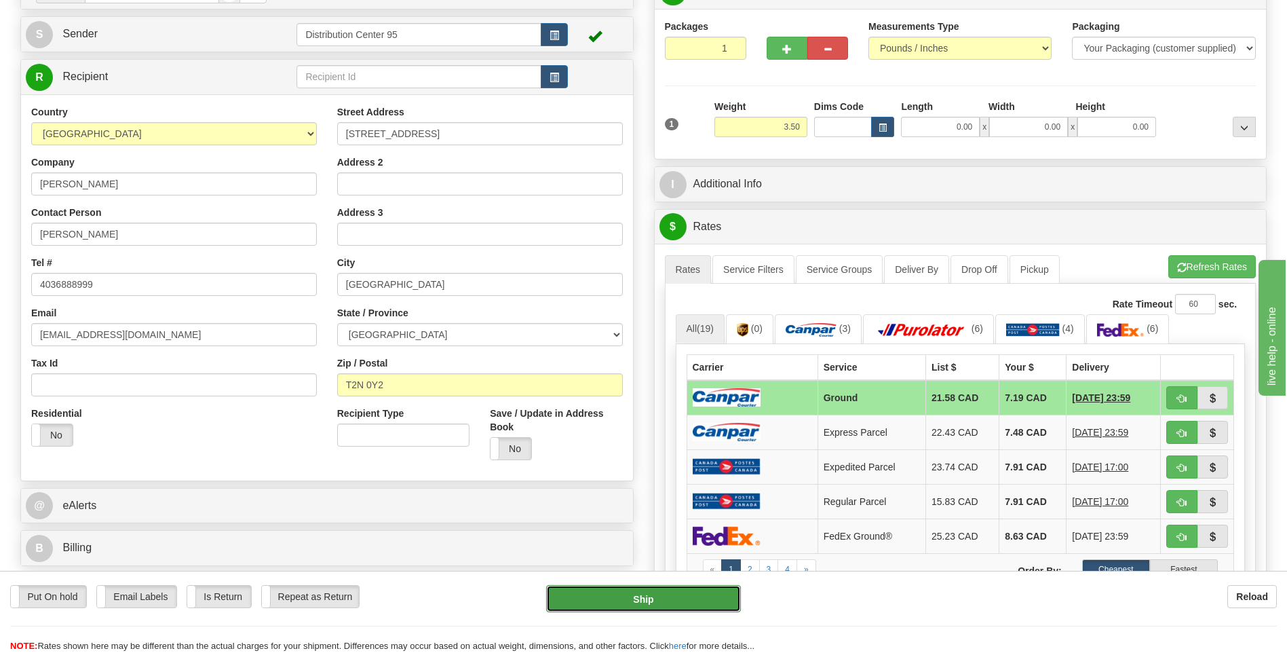
click at [646, 585] on button "Ship" at bounding box center [643, 598] width 194 height 27
type input "1"
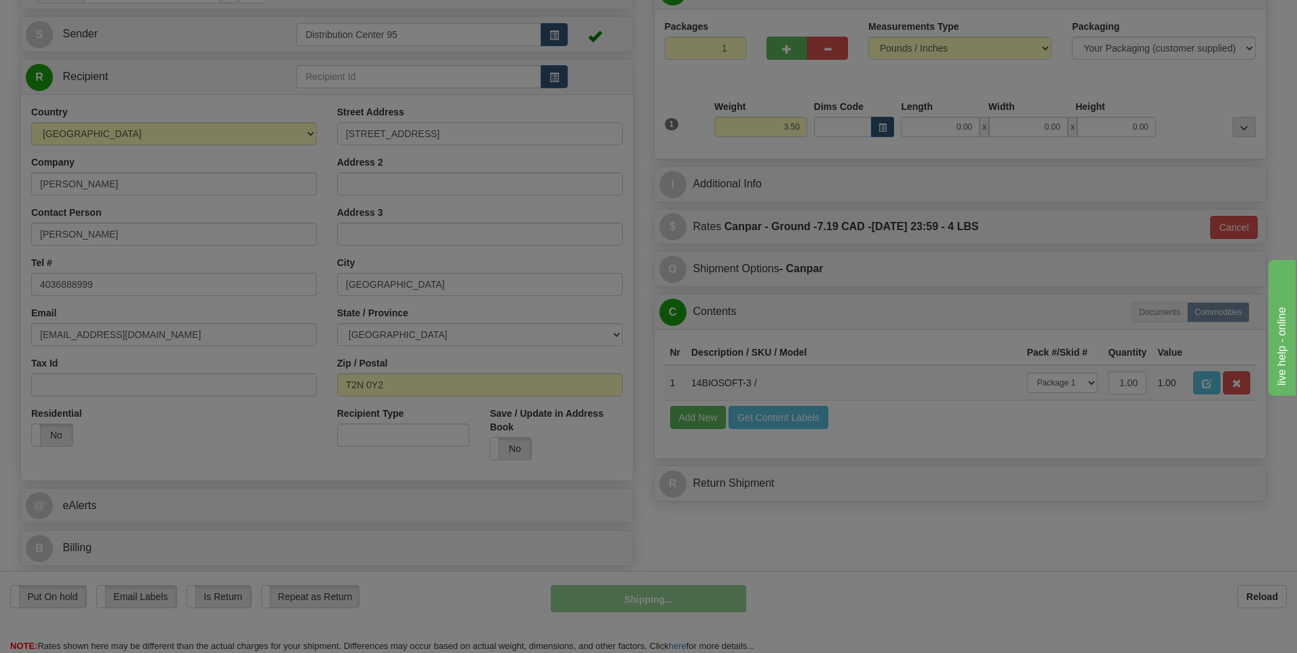
click at [644, 517] on body "Training Course Close Toggle navigation Settings Shipping Preferences New Recip…" at bounding box center [648, 190] width 1297 height 653
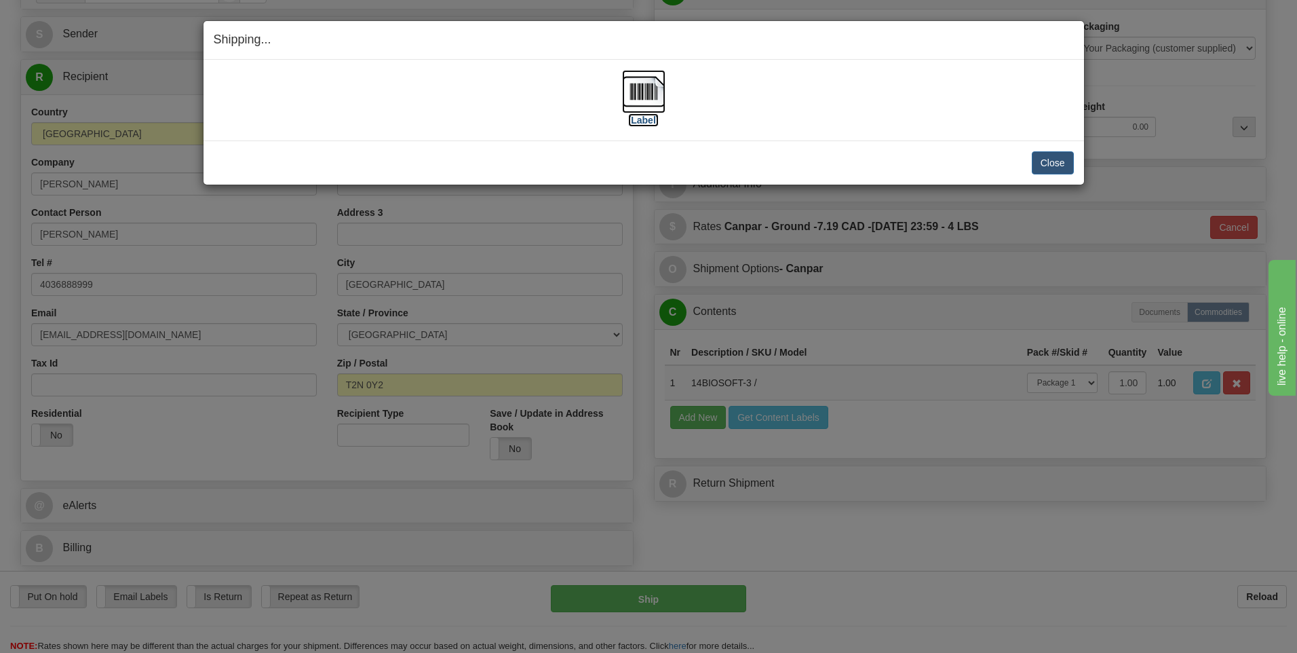
click at [650, 117] on label "[Label]" at bounding box center [643, 120] width 31 height 14
click at [1055, 160] on button "Close" at bounding box center [1053, 162] width 42 height 23
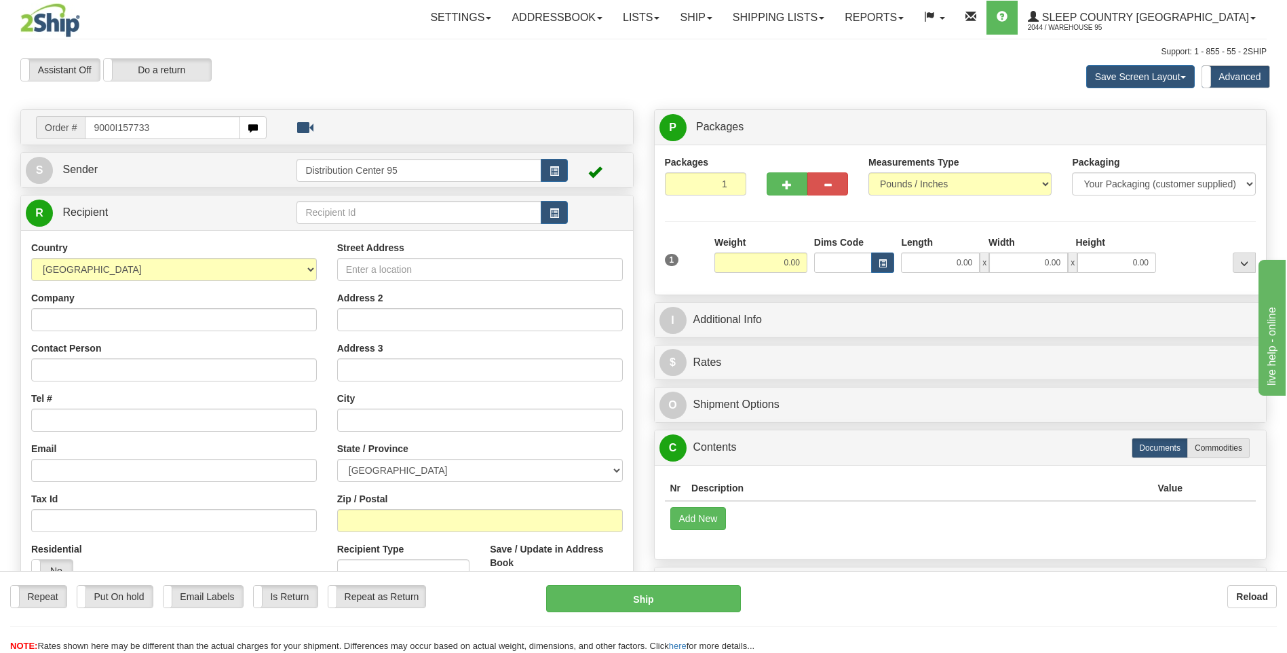
type input "9000I157733"
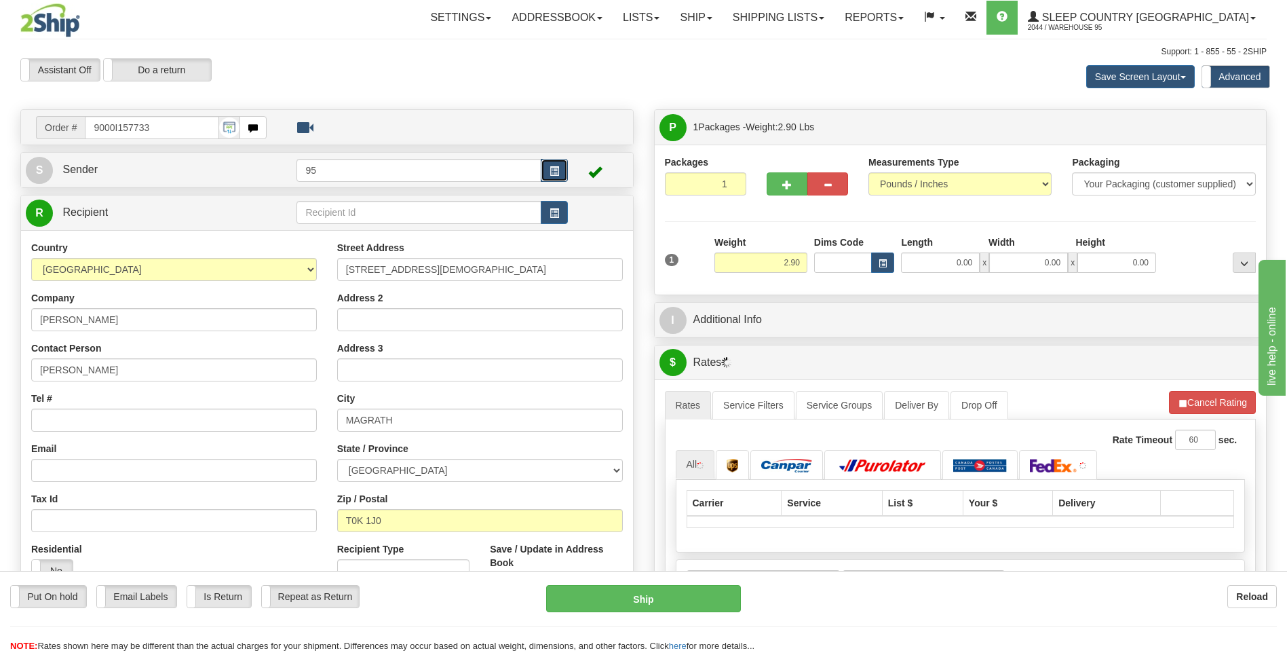
click at [560, 176] on button "button" at bounding box center [554, 170] width 27 height 23
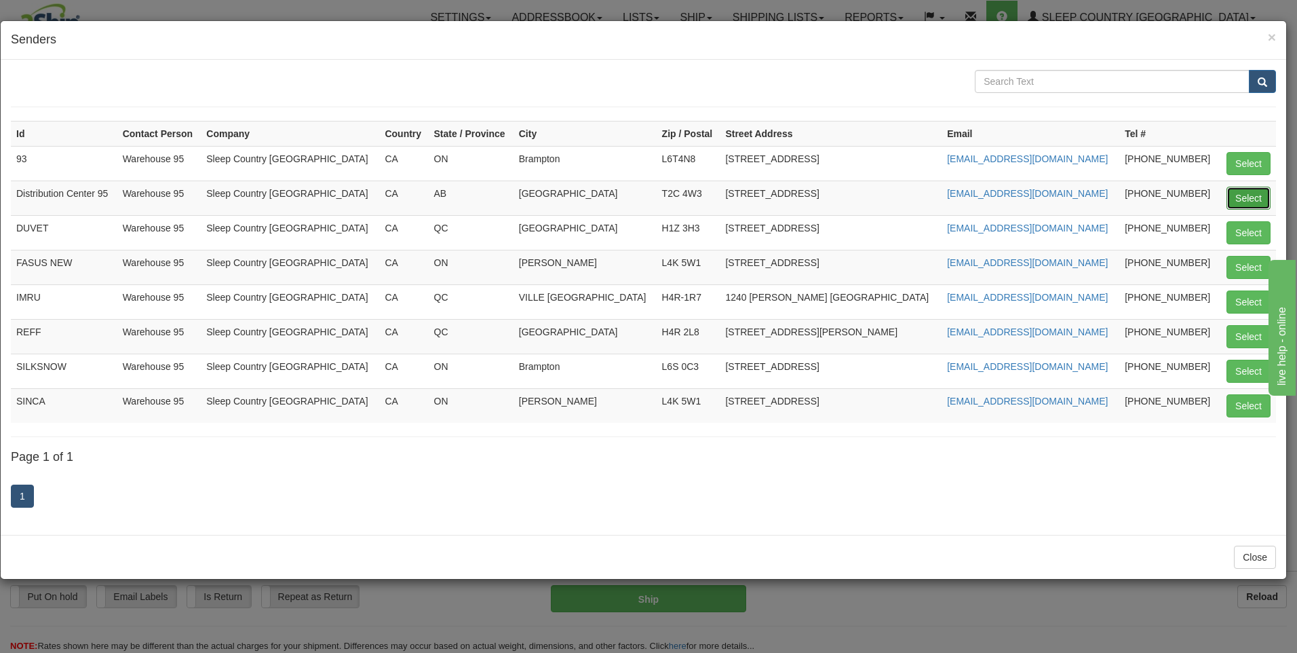
click at [1259, 197] on button "Select" at bounding box center [1248, 198] width 44 height 23
type input "Distribution Center 95"
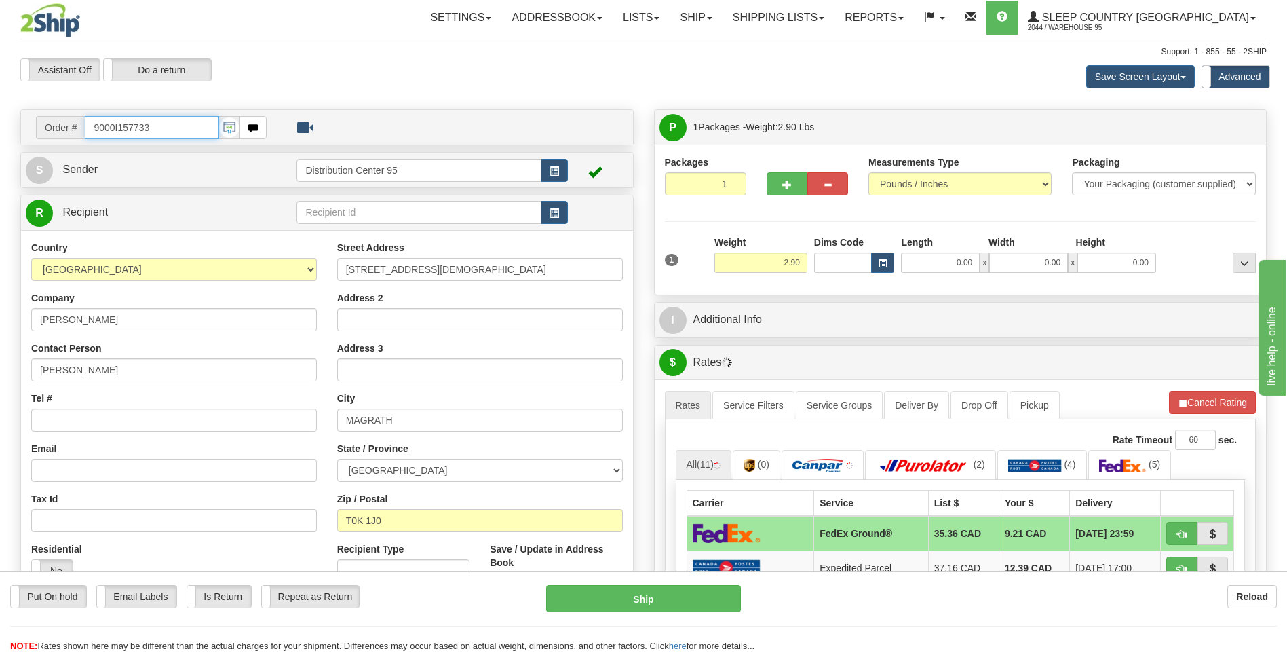
drag, startPoint x: 163, startPoint y: 127, endPoint x: 75, endPoint y: 132, distance: 88.3
click at [75, 132] on div "Order # 9000I157733" at bounding box center [151, 127] width 231 height 23
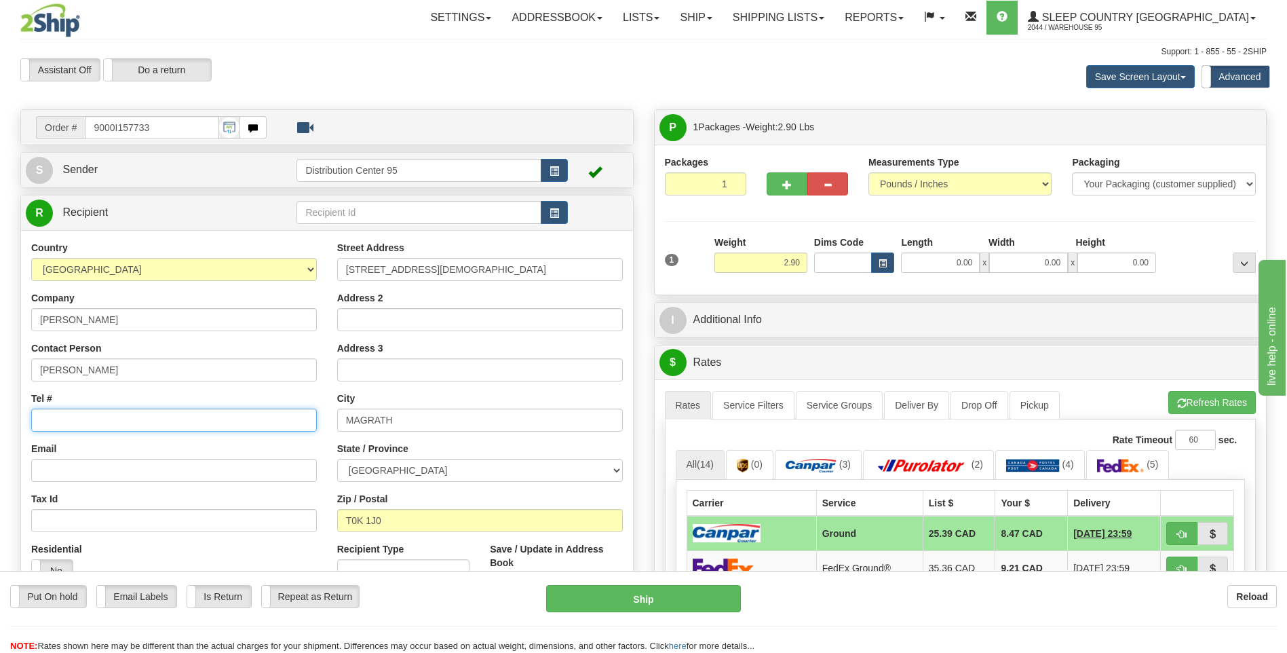
click at [88, 415] on input "Tel #" at bounding box center [174, 419] width 286 height 23
paste input "[PHONE_NUMBER]"
type input "[PHONE_NUMBER]"
click at [163, 130] on input "9000I157733" at bounding box center [152, 127] width 134 height 23
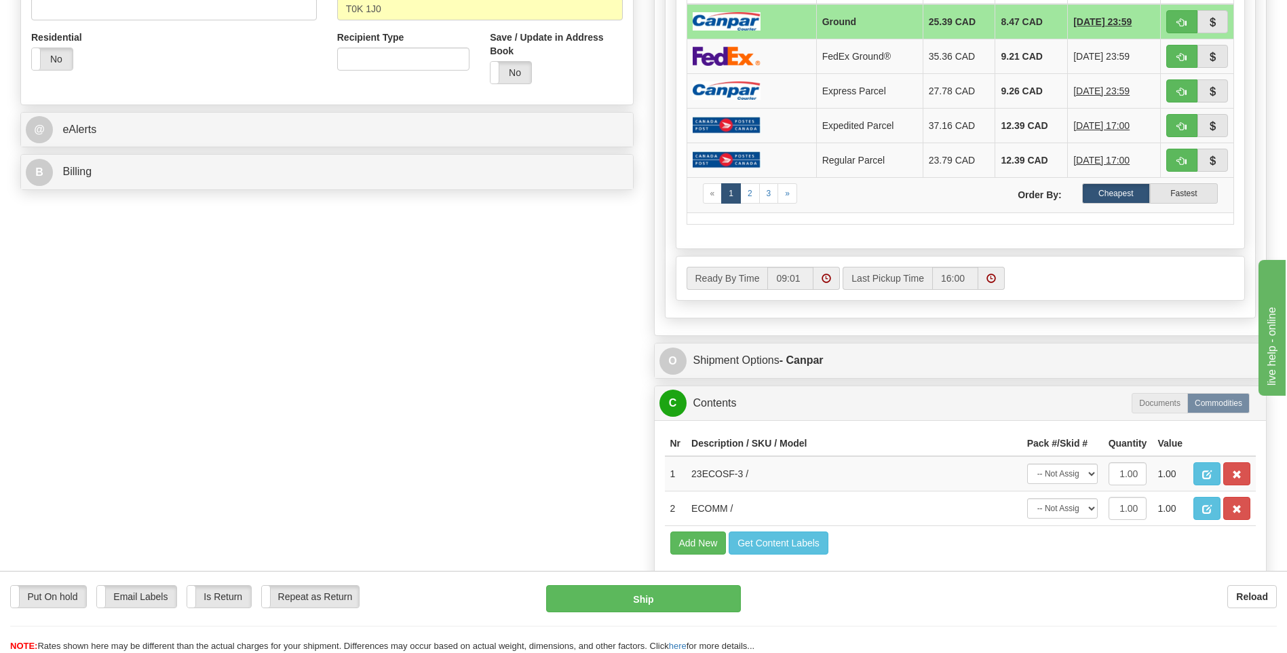
scroll to position [543, 0]
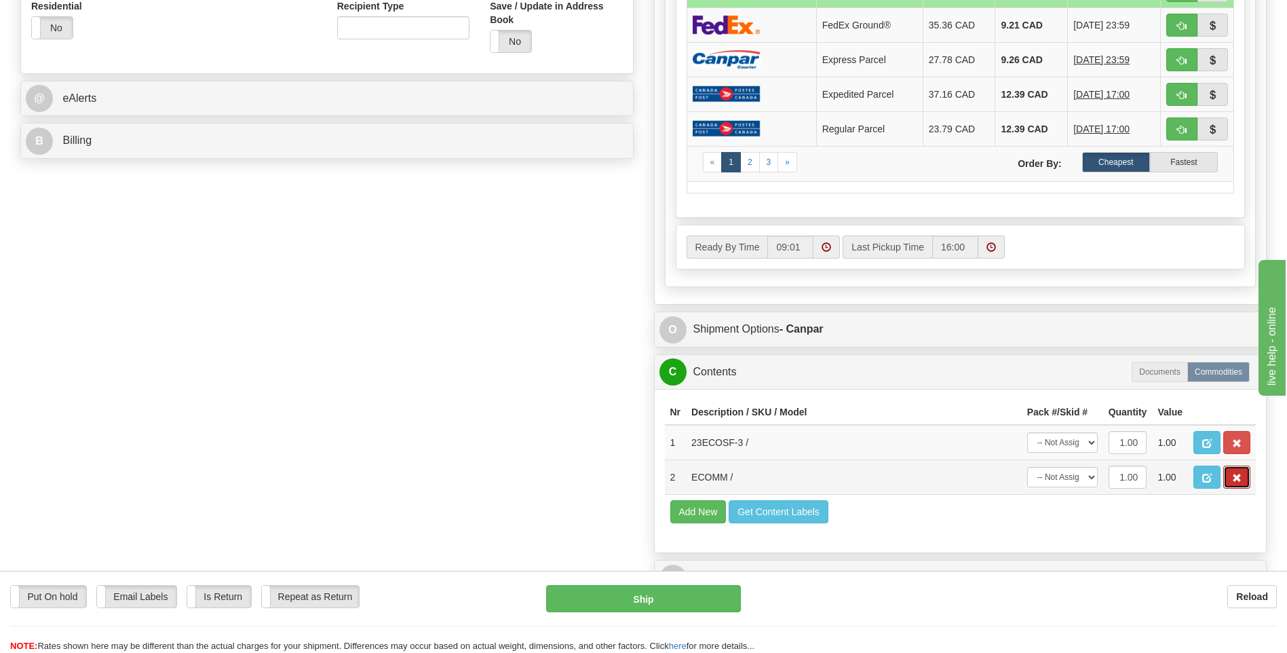
click at [1235, 482] on span "button" at bounding box center [1236, 477] width 9 height 9
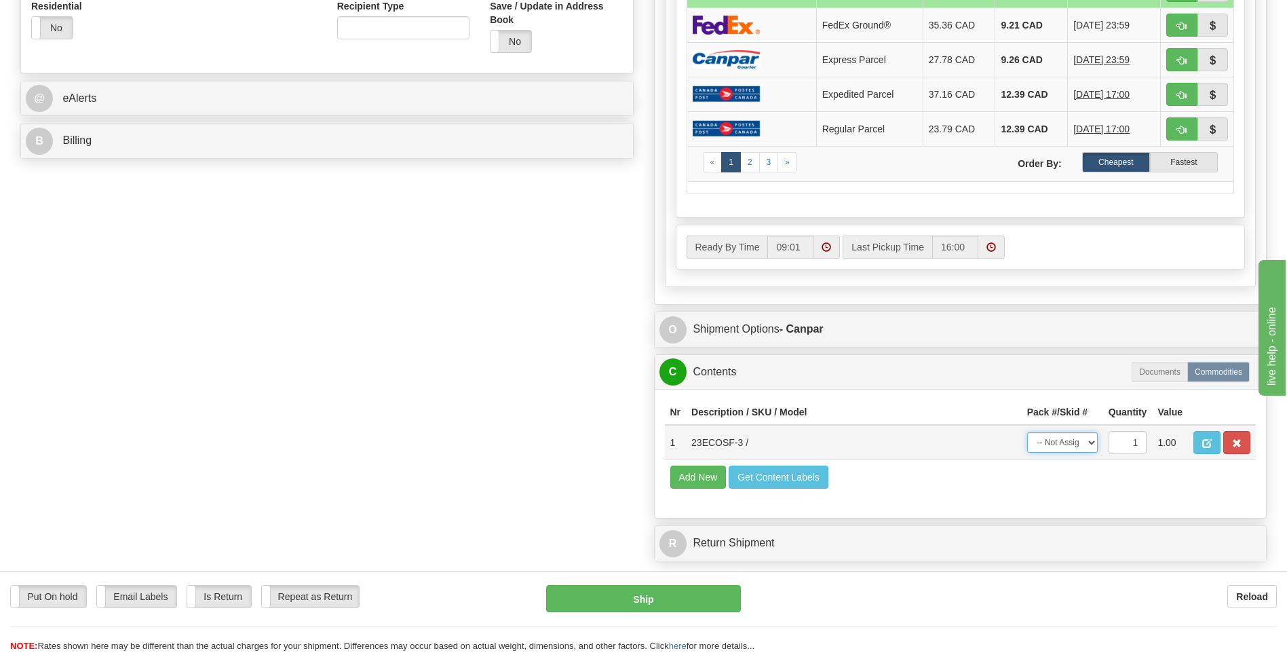
click at [1070, 446] on select "-- Not Assigned -- Package 1" at bounding box center [1062, 442] width 71 height 20
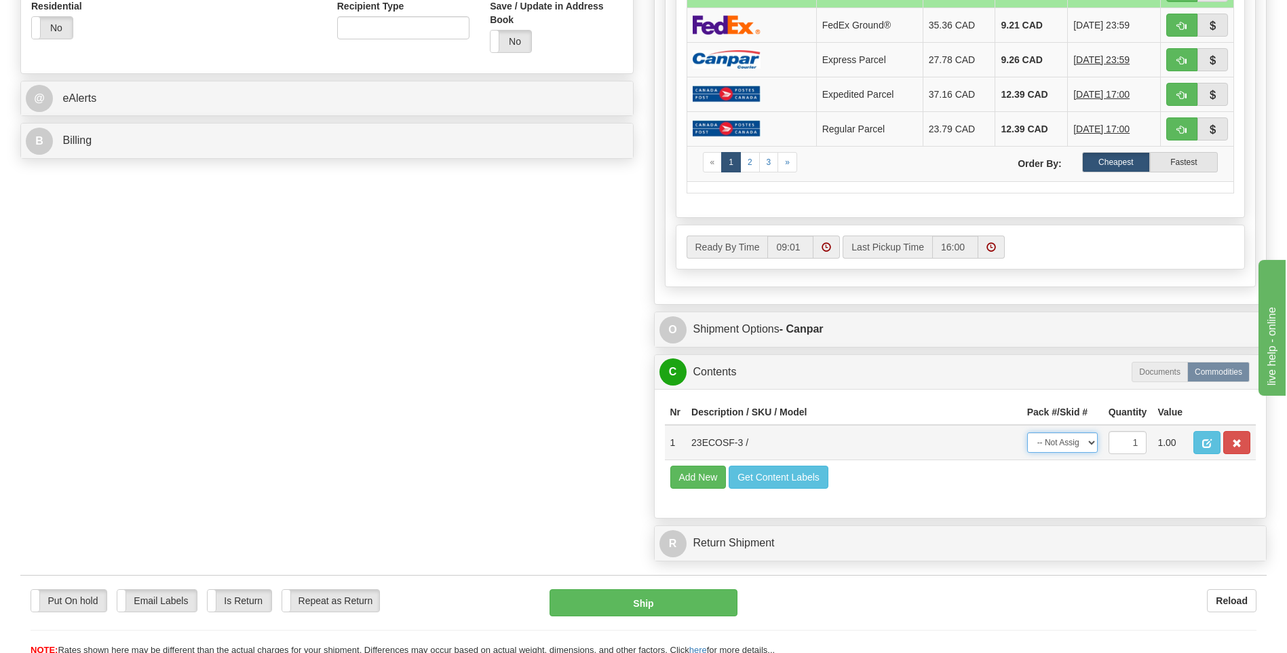
select select "0"
click at [1027, 432] on select "-- Not Assigned -- Package 1" at bounding box center [1062, 442] width 71 height 20
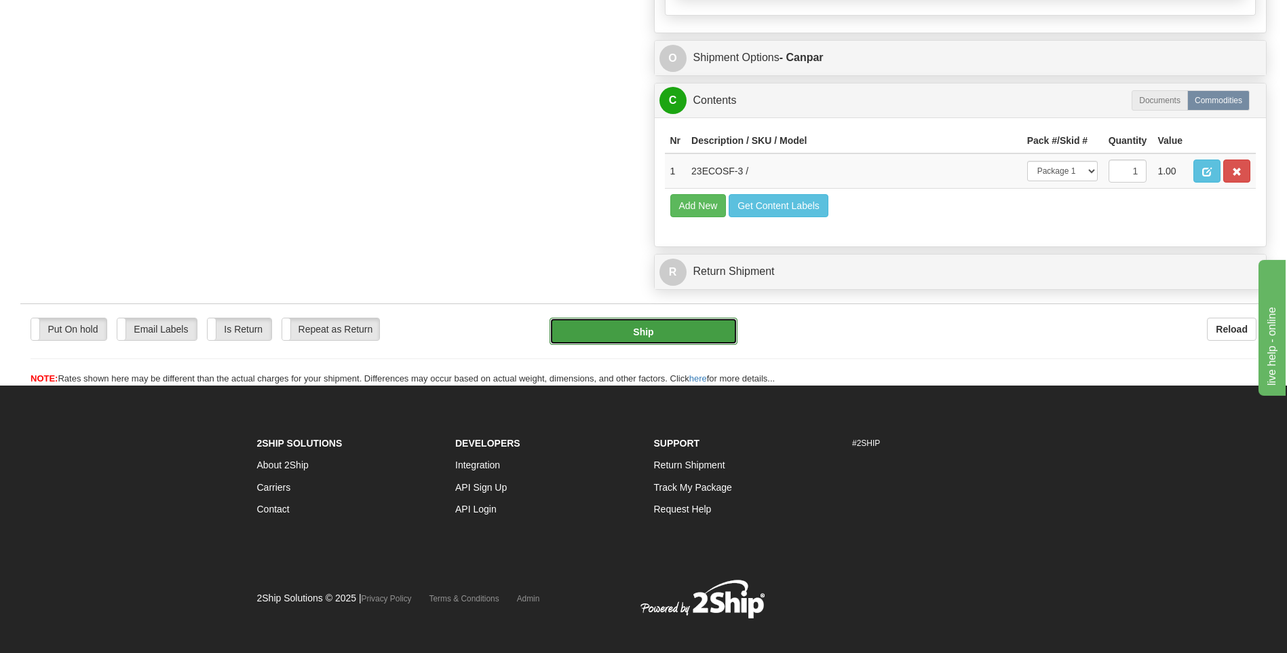
click at [659, 338] on button "Ship" at bounding box center [642, 330] width 187 height 27
type input "1"
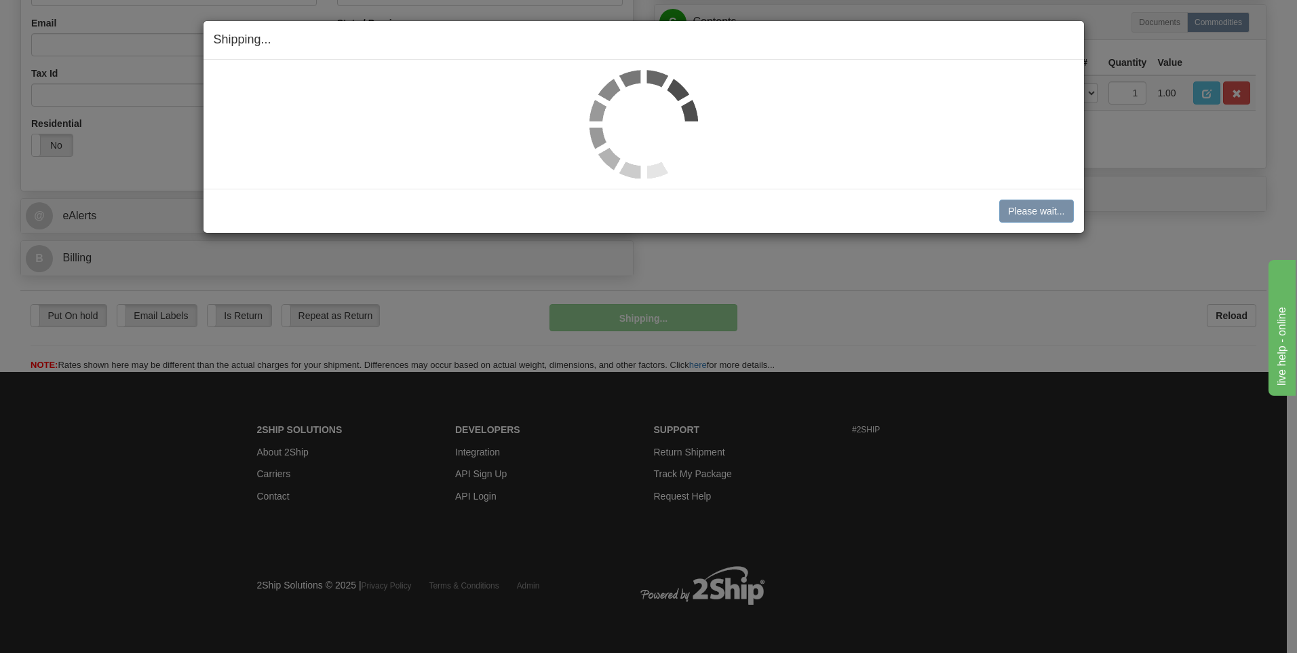
scroll to position [426, 0]
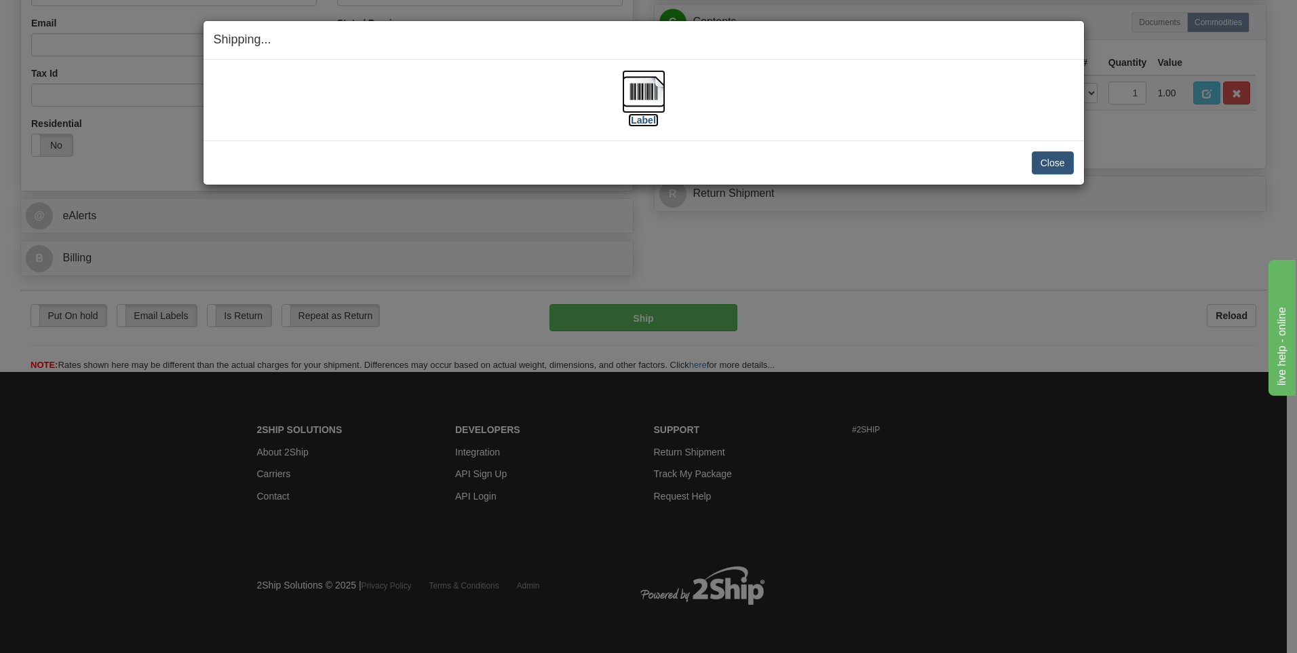
click at [630, 115] on label "[Label]" at bounding box center [643, 120] width 31 height 14
click at [1062, 161] on button "Close" at bounding box center [1053, 162] width 42 height 23
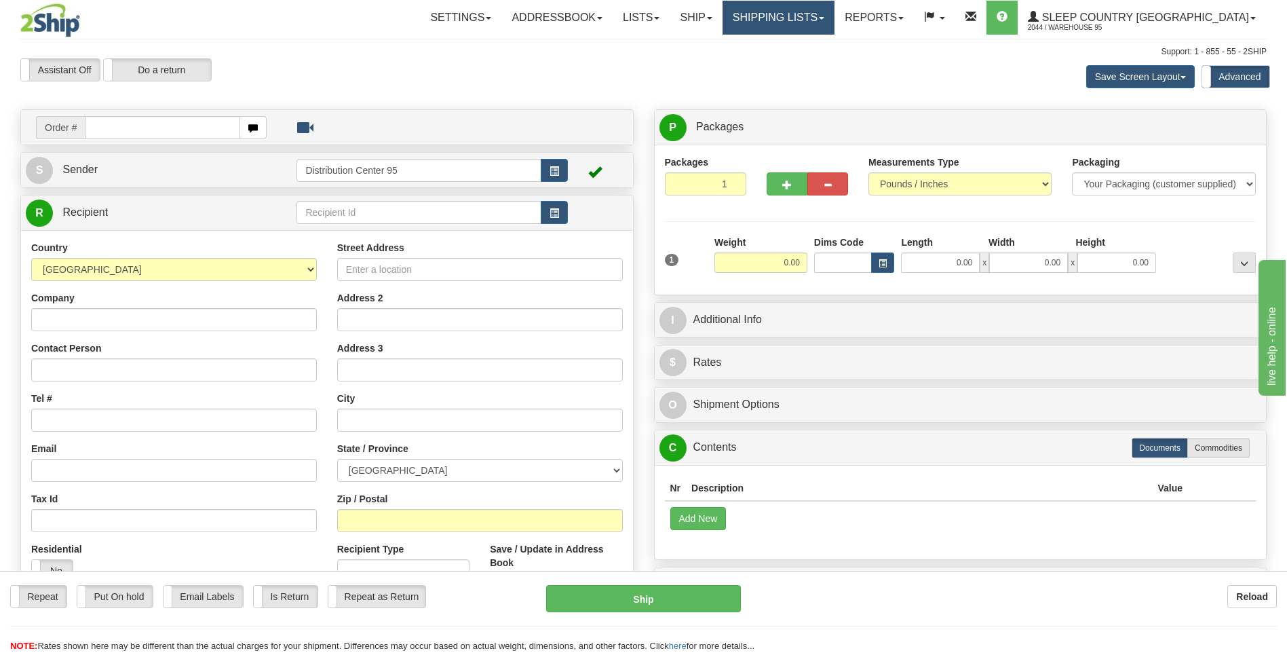
click at [834, 20] on link "Shipping lists" at bounding box center [778, 18] width 112 height 34
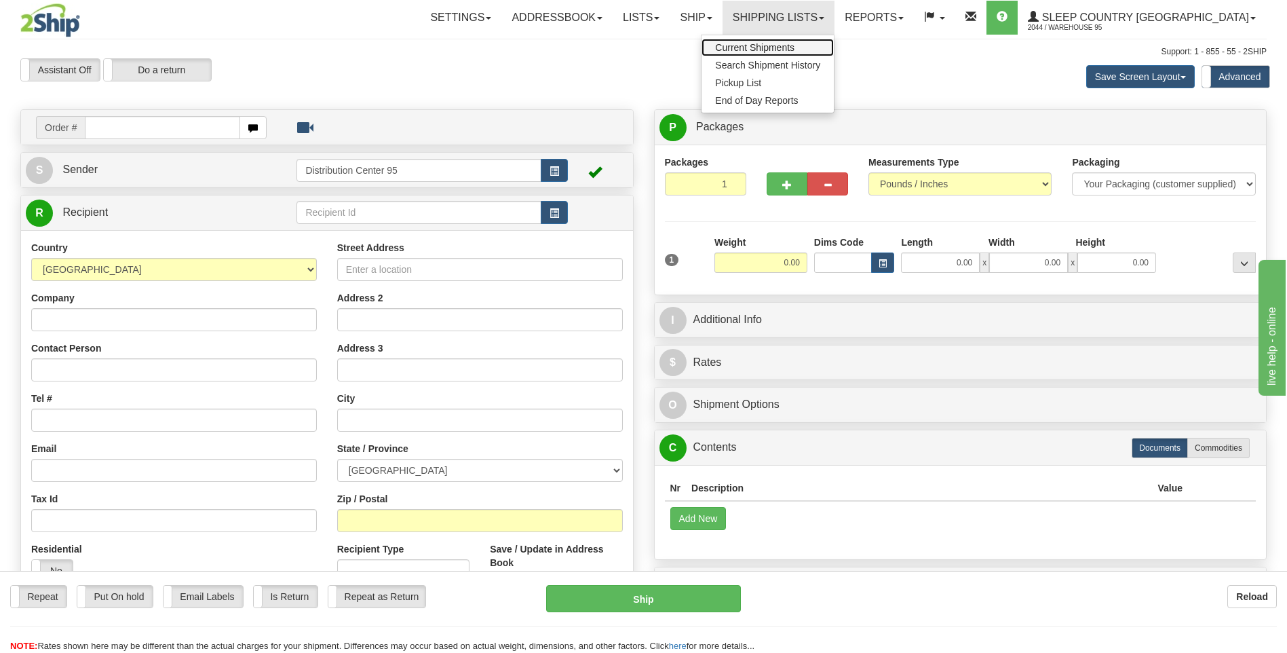
click at [794, 42] on span "Current Shipments" at bounding box center [754, 47] width 79 height 11
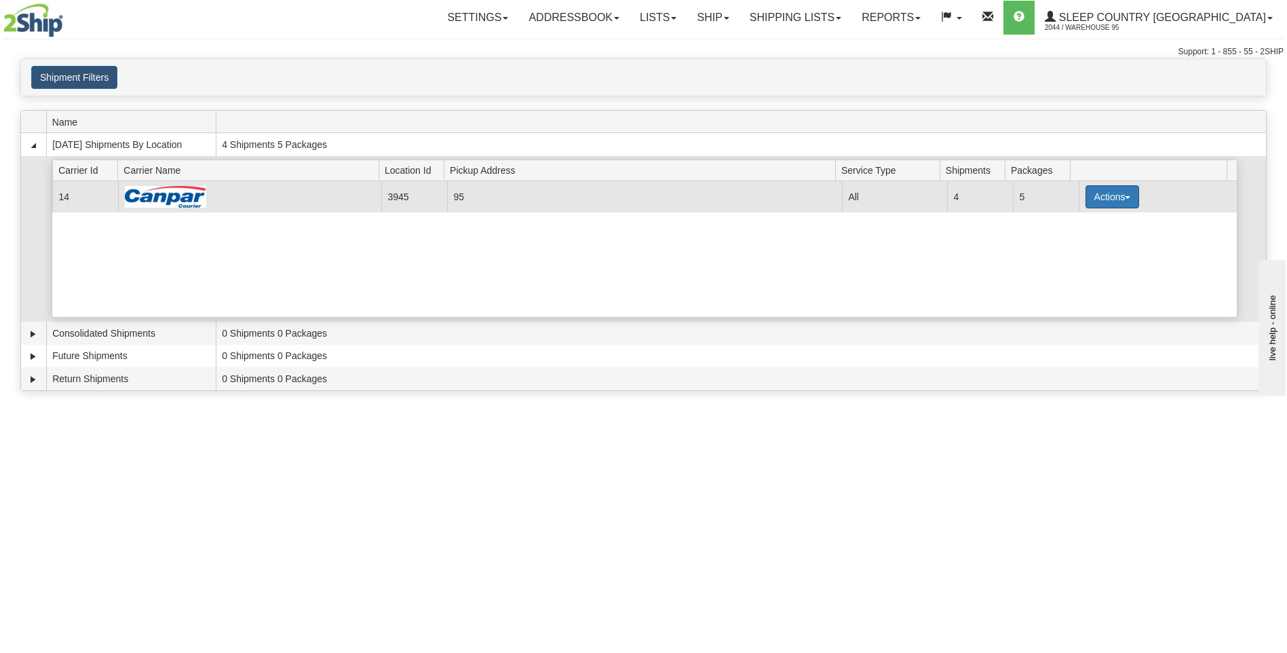
click at [1099, 191] on button "Actions" at bounding box center [1112, 196] width 54 height 23
click at [1074, 239] on span "Close" at bounding box center [1058, 239] width 31 height 9
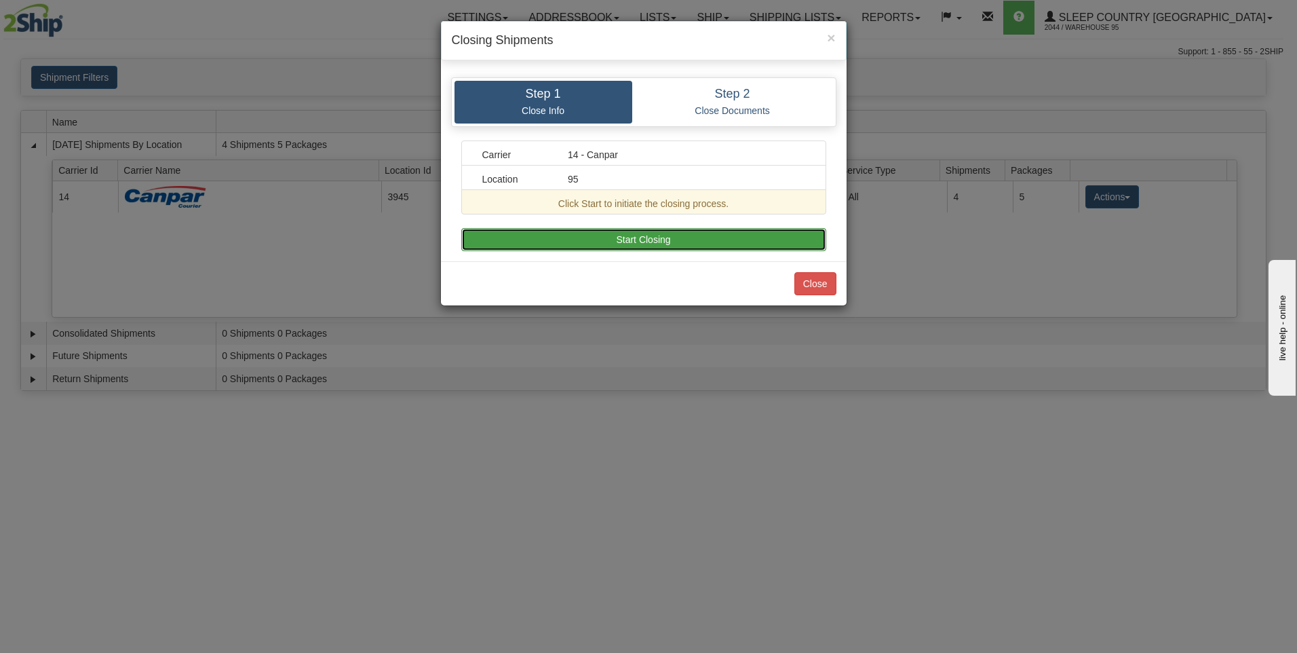
click at [569, 239] on button "Start Closing" at bounding box center [643, 239] width 365 height 23
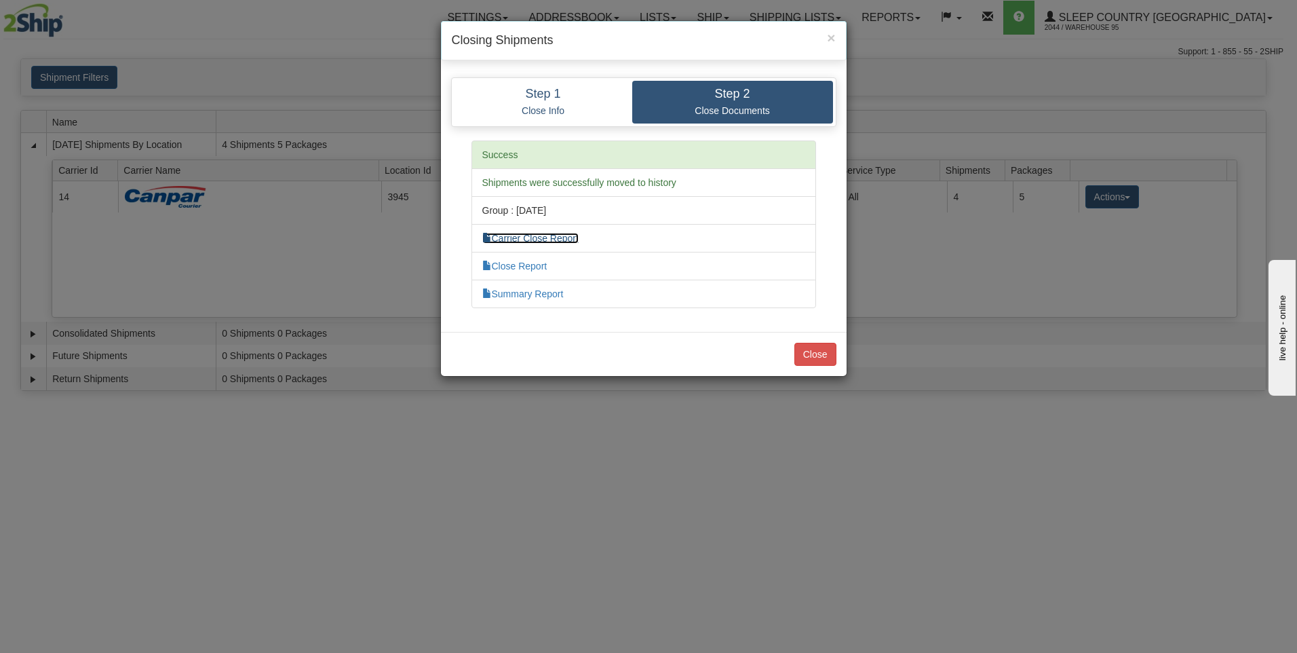
click at [545, 235] on link "Carrier Close Report" at bounding box center [530, 238] width 96 height 11
click at [556, 292] on link "Summary Report" at bounding box center [522, 293] width 81 height 11
click at [819, 353] on button "Close" at bounding box center [815, 354] width 42 height 23
